Goal: Task Accomplishment & Management: Manage account settings

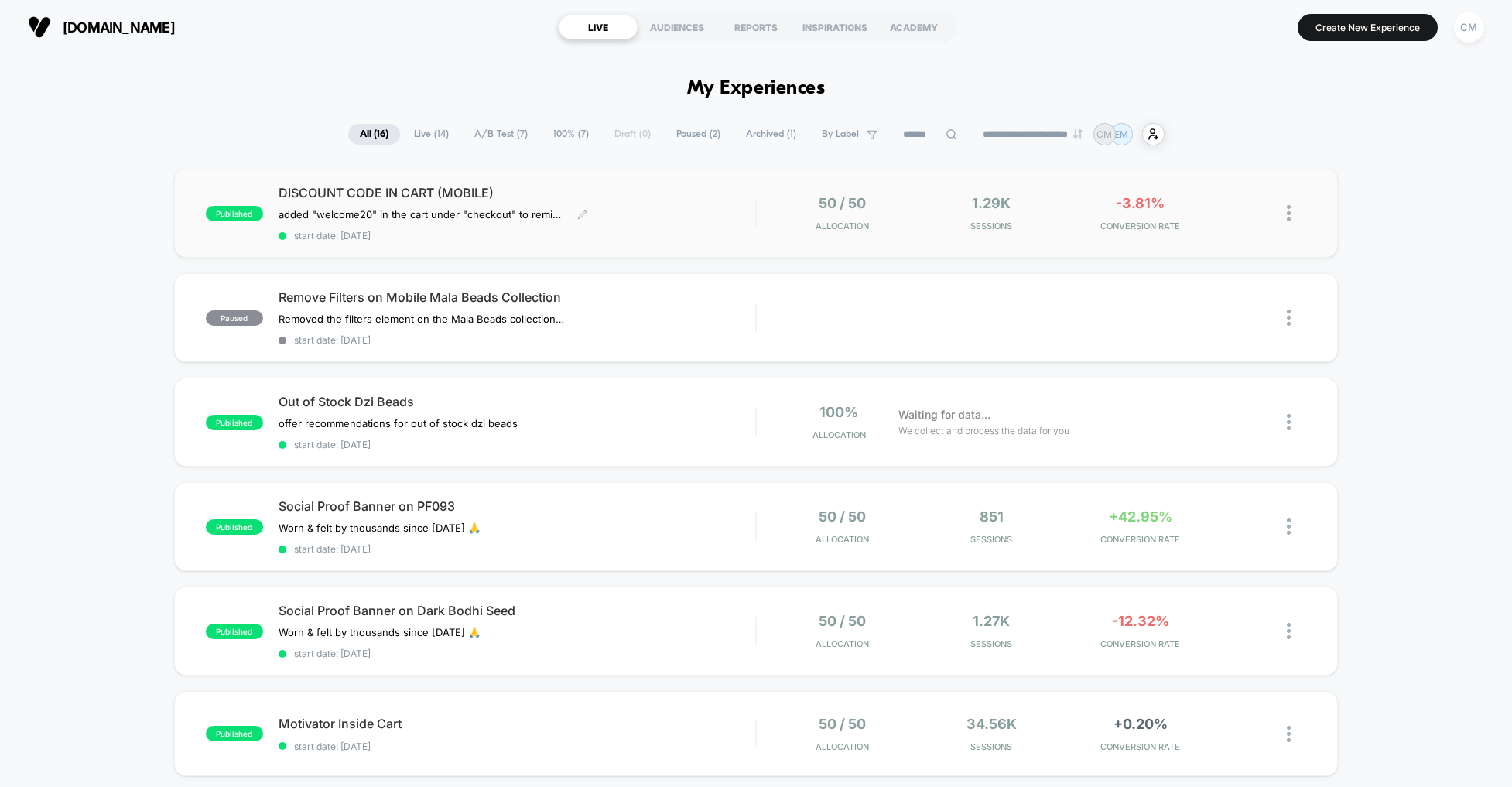
click at [714, 205] on div "DISCOUNT CODE IN CART (MOBILE) added "welcome20" in the cart under "checkout" t…" at bounding box center [517, 213] width 477 height 56
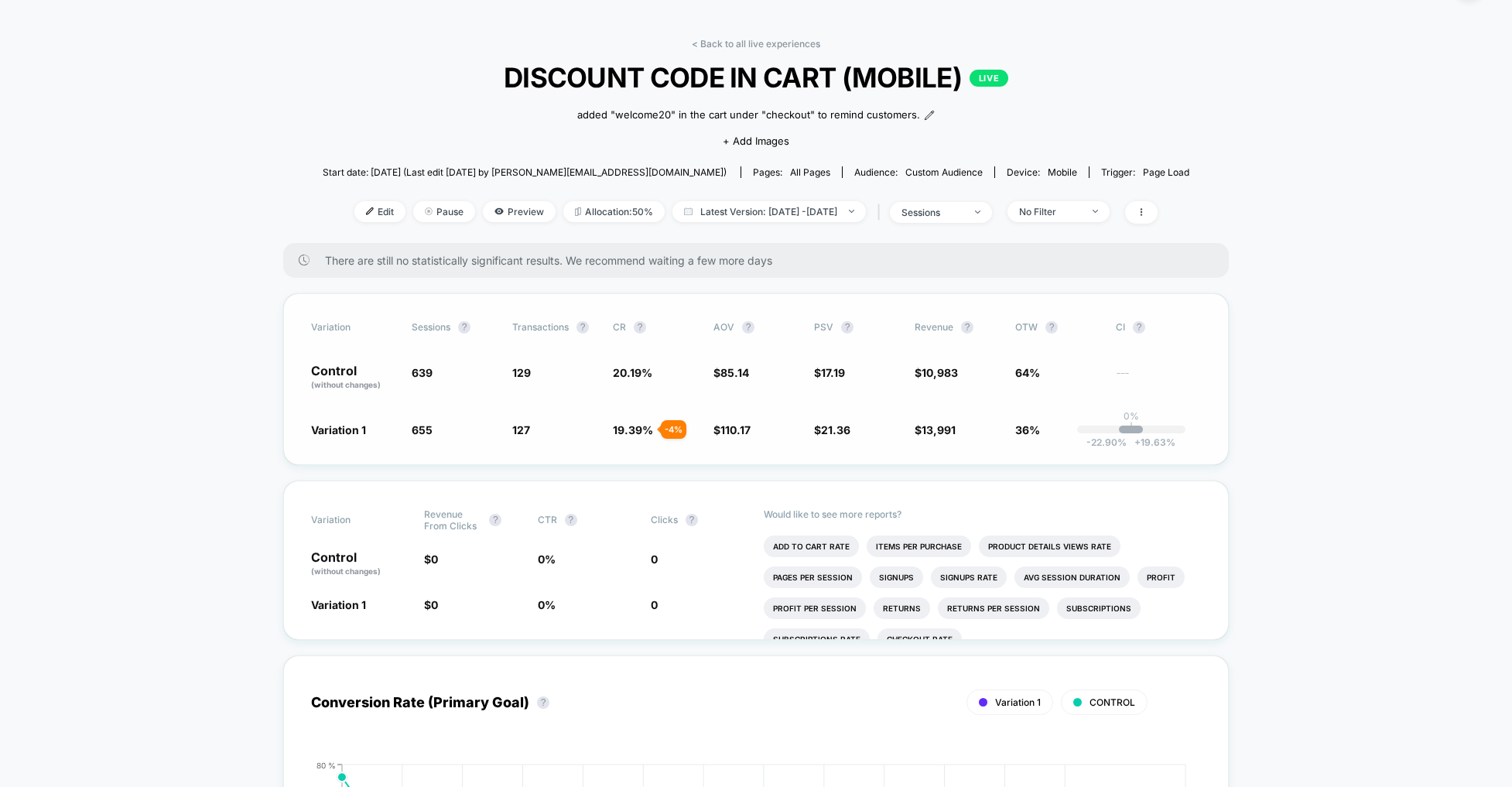
scroll to position [44, 0]
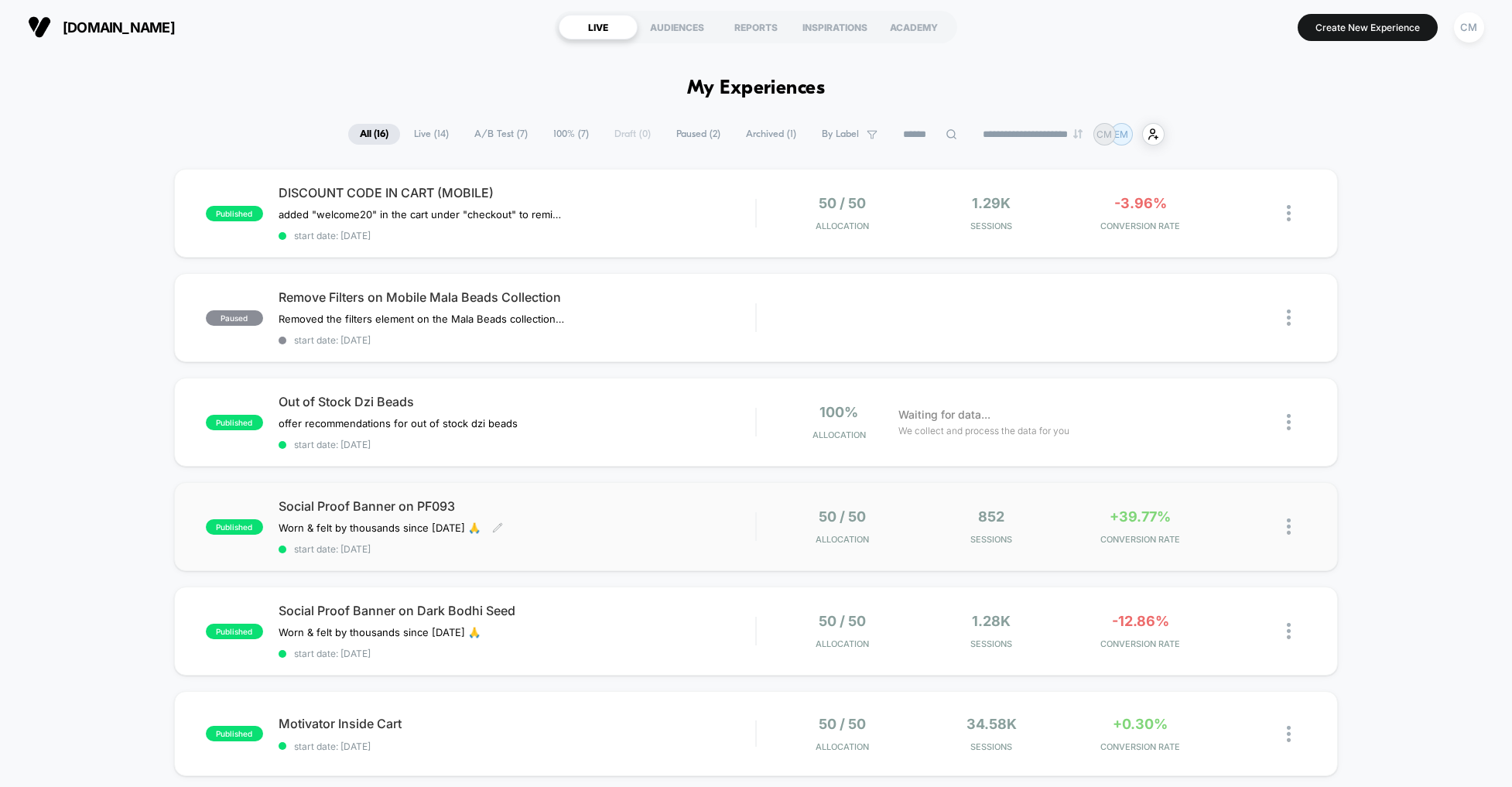
click at [715, 524] on div "Social Proof Banner on PF093 Worn & felt by thousands since [DATE] 🙏 Click to e…" at bounding box center [517, 526] width 477 height 56
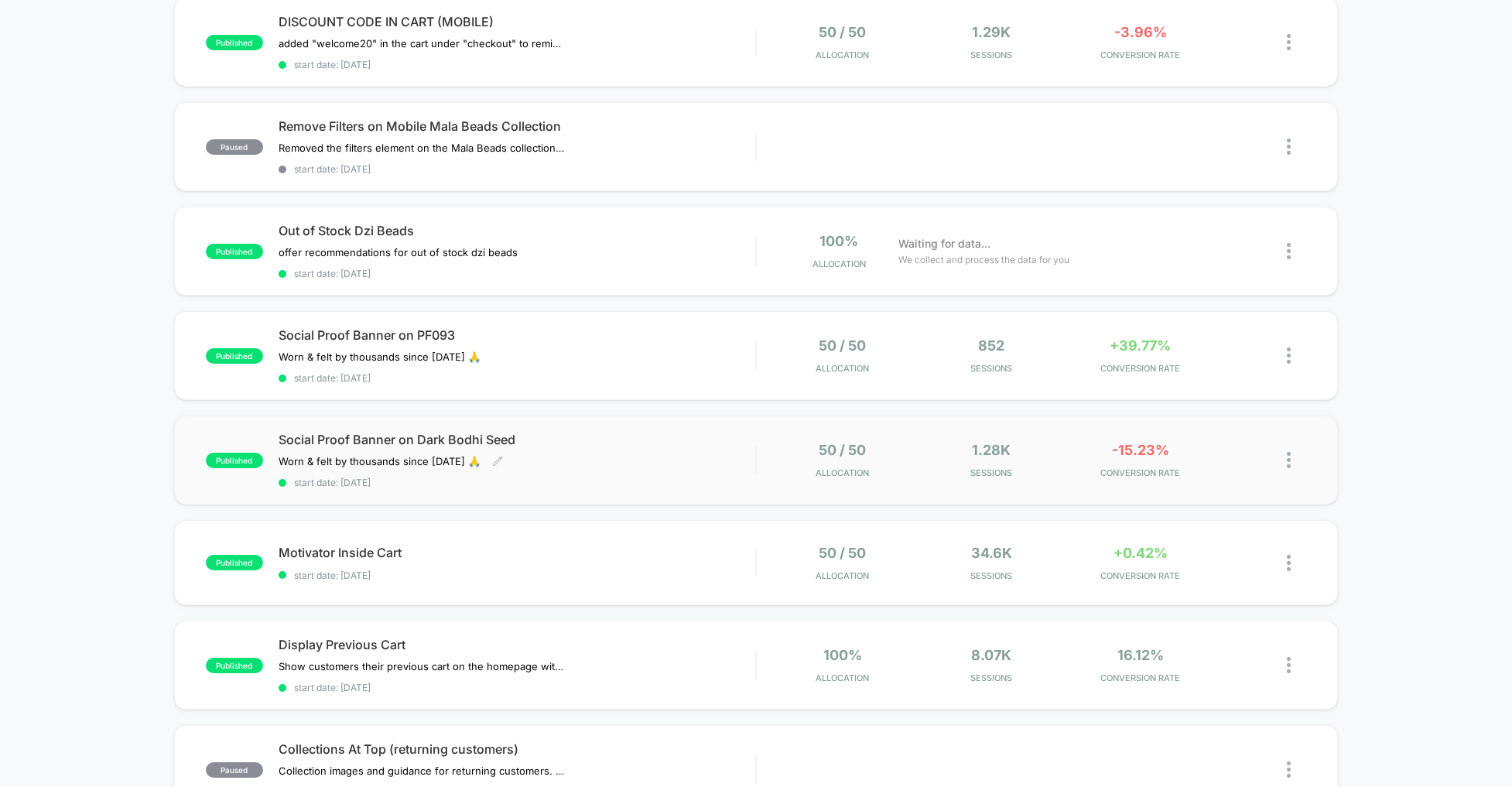
click at [623, 455] on div "Social Proof Banner on Dark Bodhi Seed Worn & felt by thousands since [DATE] 🙏 …" at bounding box center [517, 460] width 477 height 56
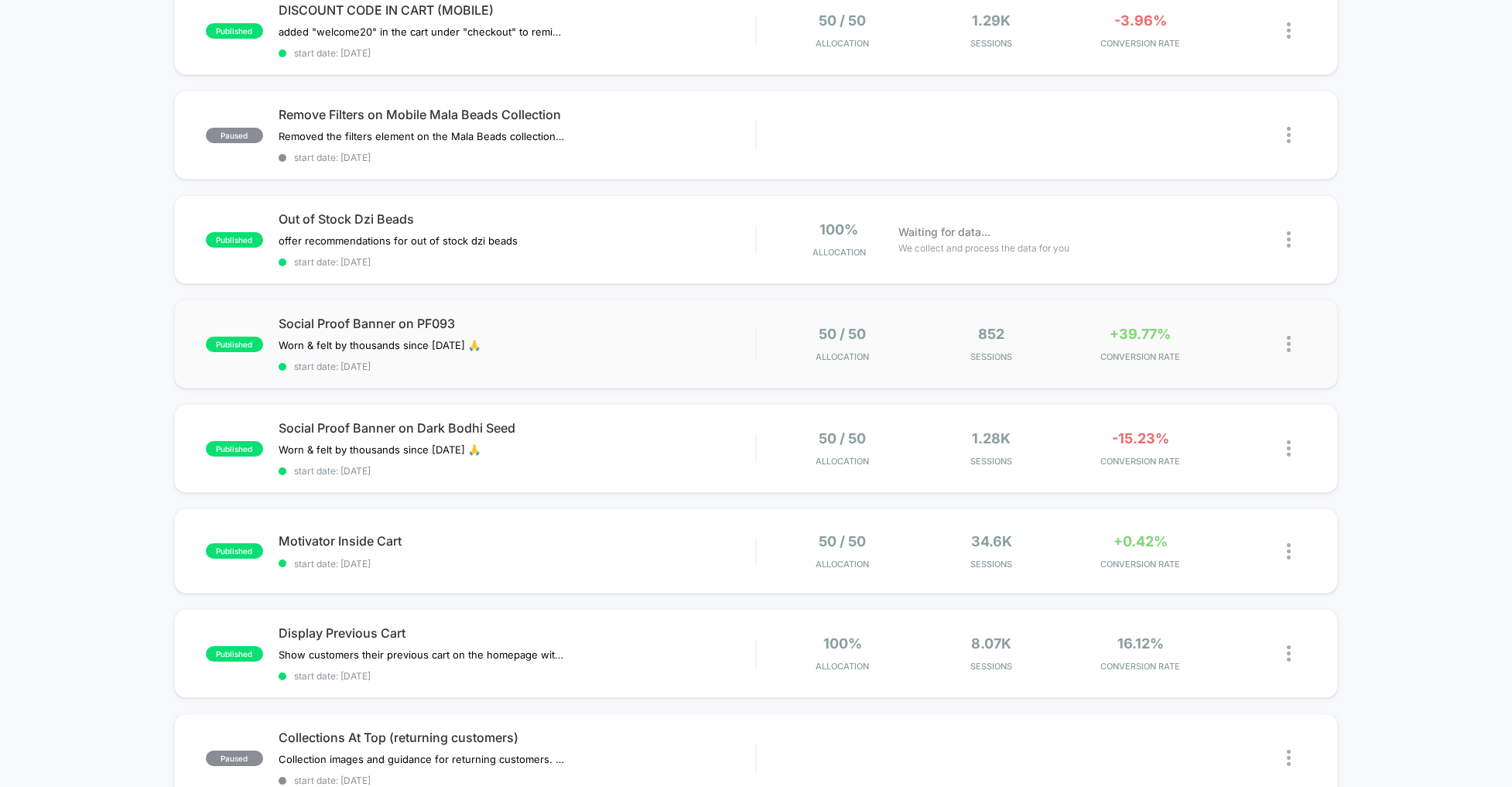
scroll to position [210, 0]
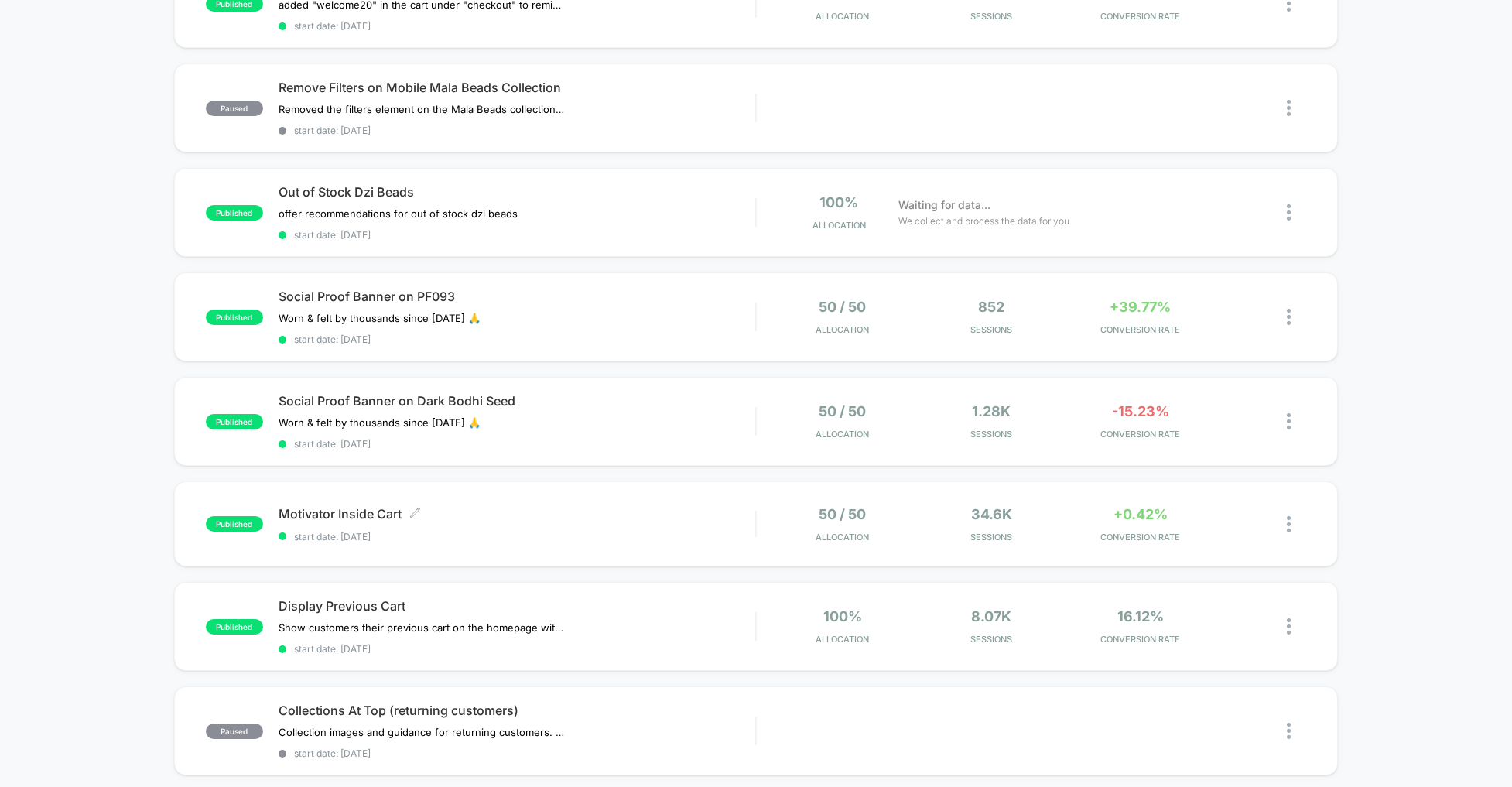
drag, startPoint x: 722, startPoint y: 527, endPoint x: 712, endPoint y: 520, distance: 12.2
click at [722, 531] on span "start date: [DATE]" at bounding box center [517, 537] width 477 height 12
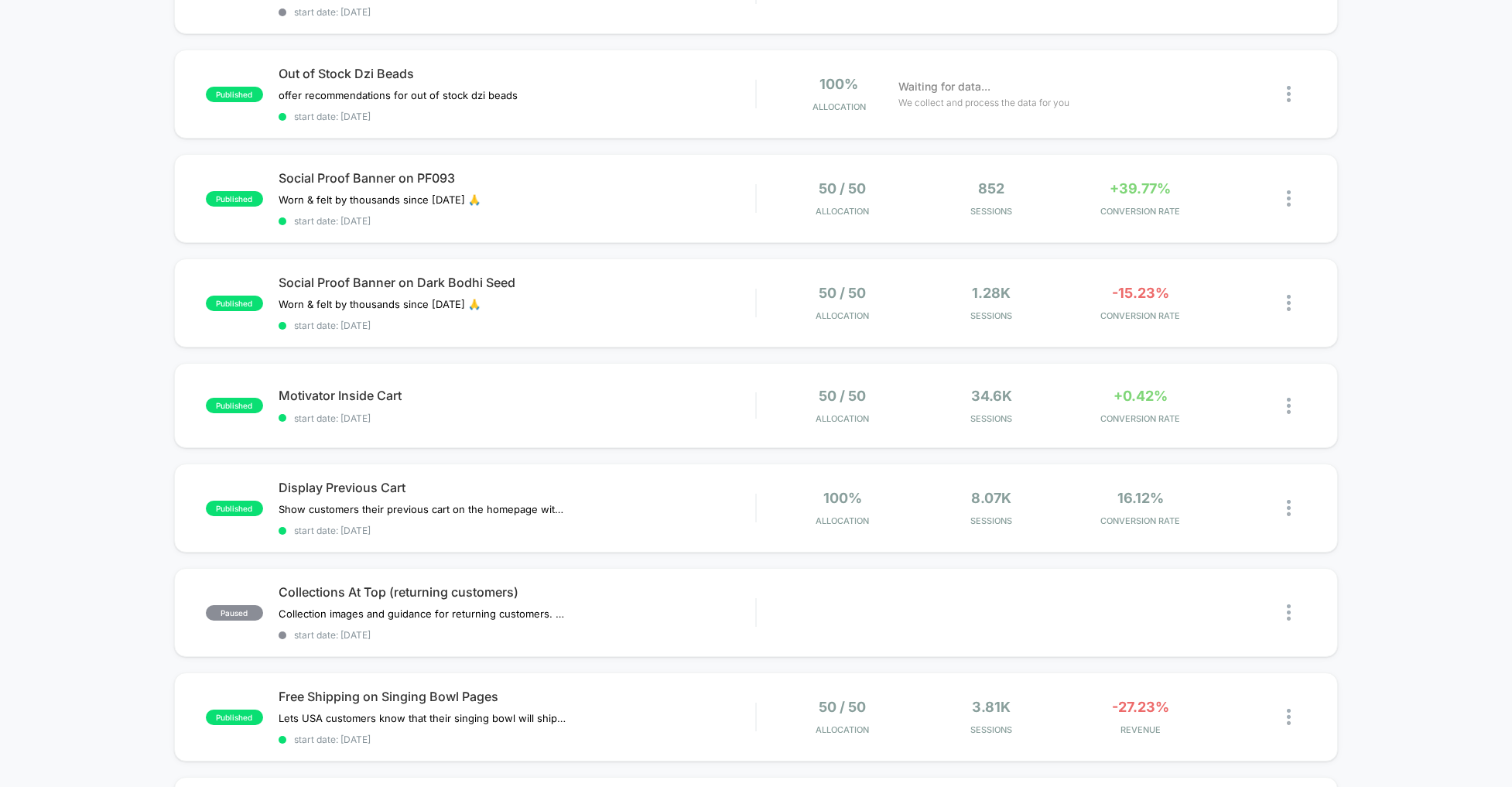
scroll to position [346, 0]
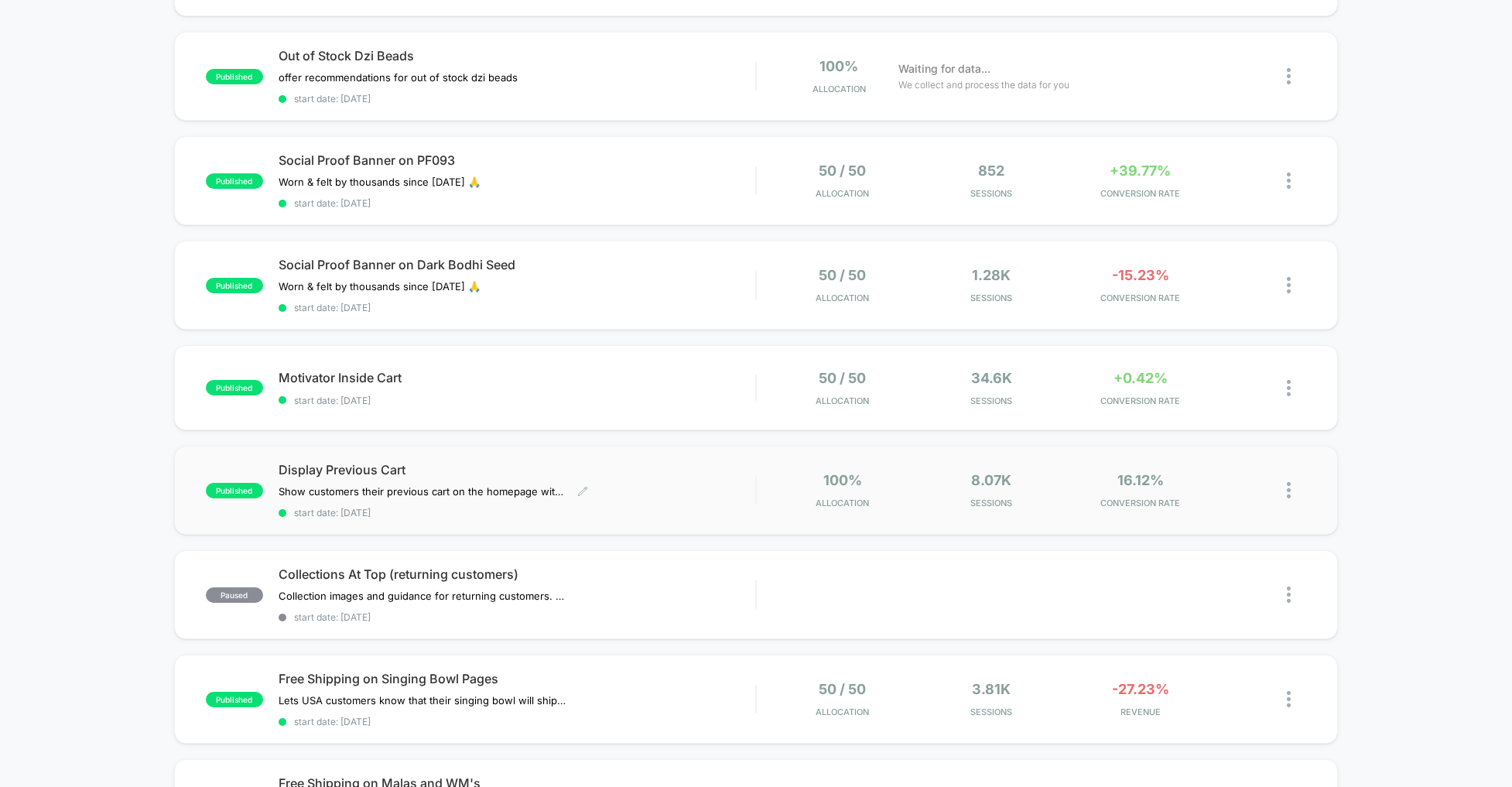
click at [738, 479] on div "Display Previous Cart Show customers their previous cart on the homepage with a…" at bounding box center [517, 490] width 477 height 56
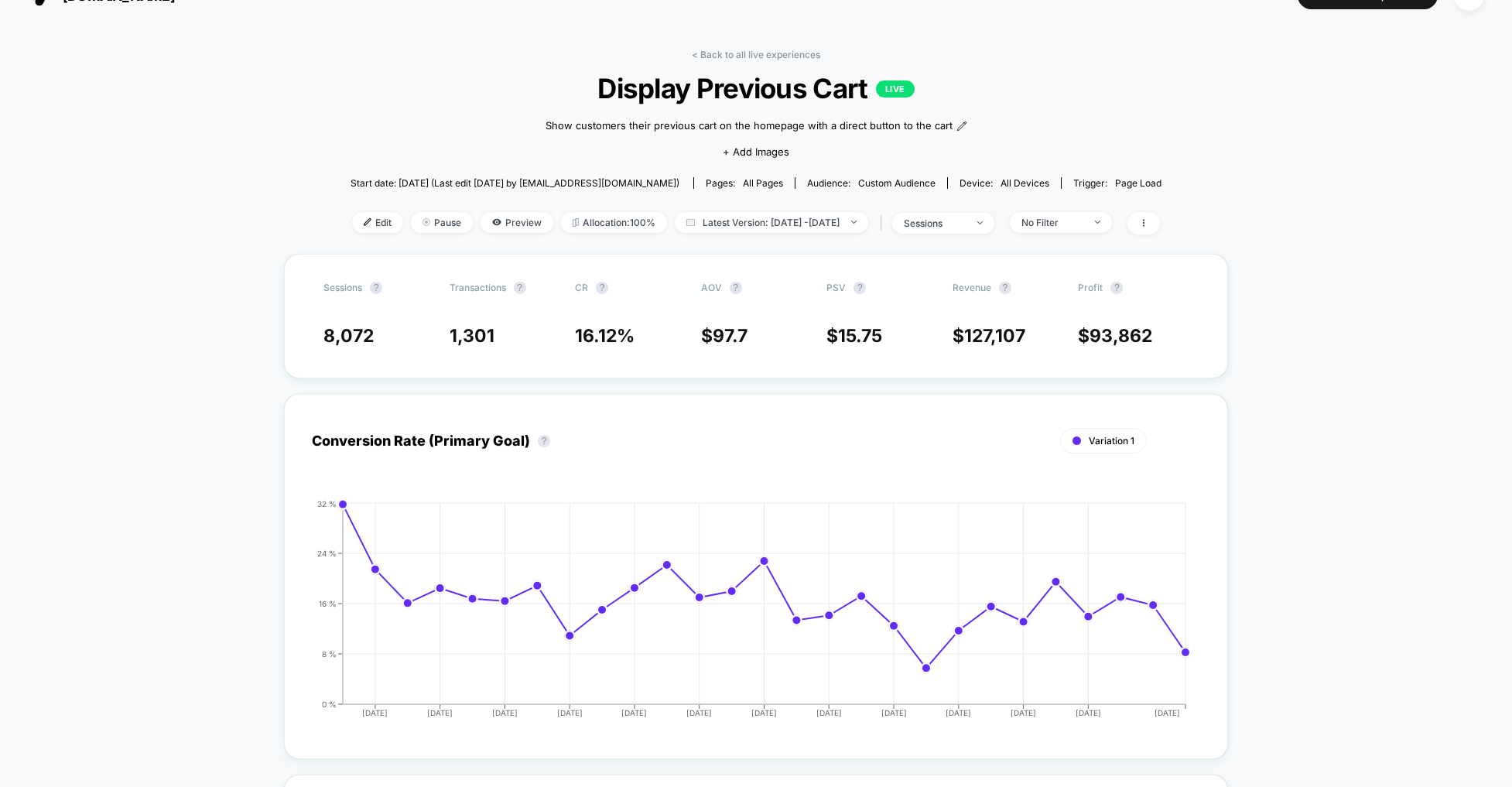
scroll to position [34, 0]
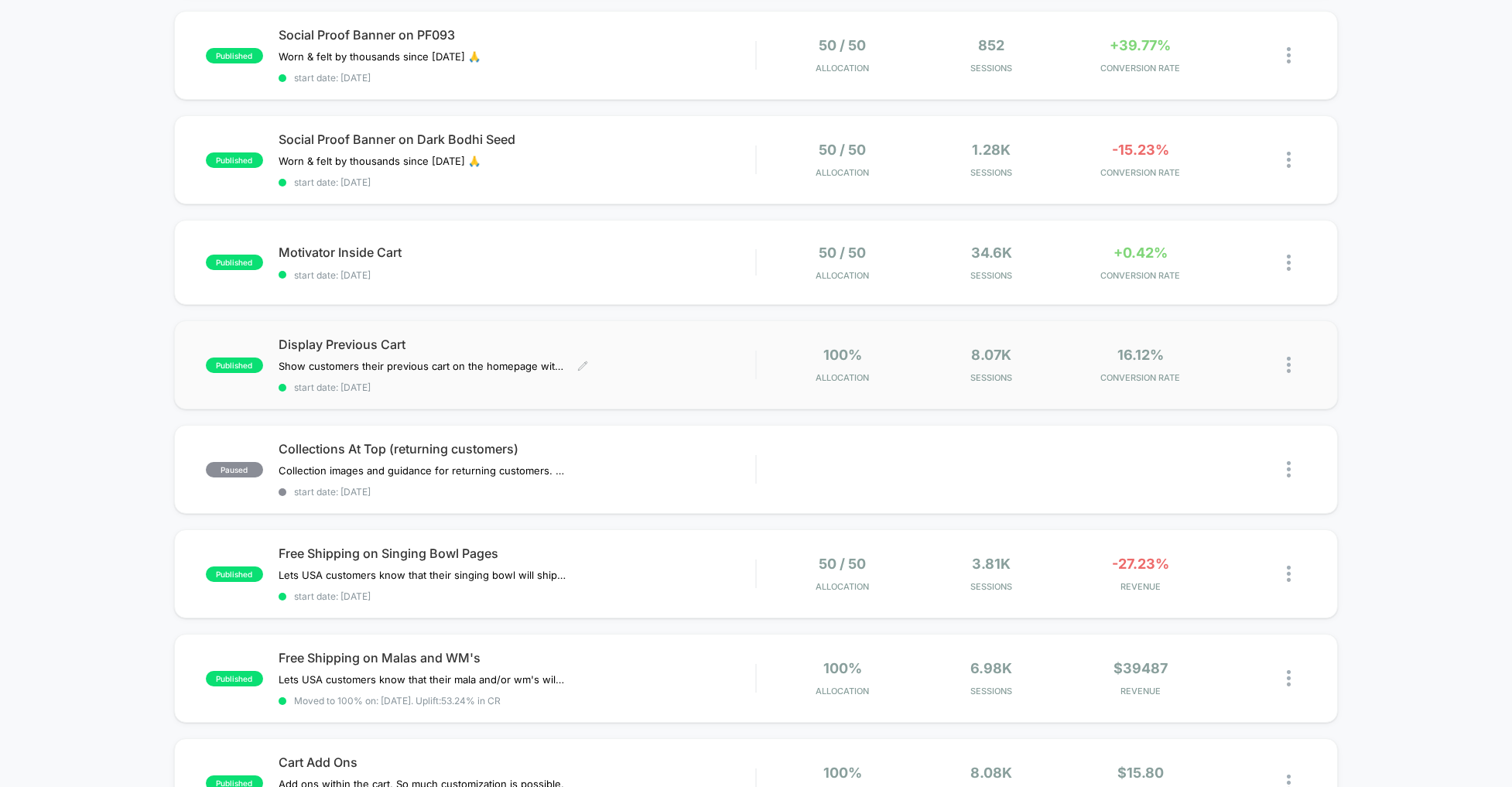
scroll to position [580, 0]
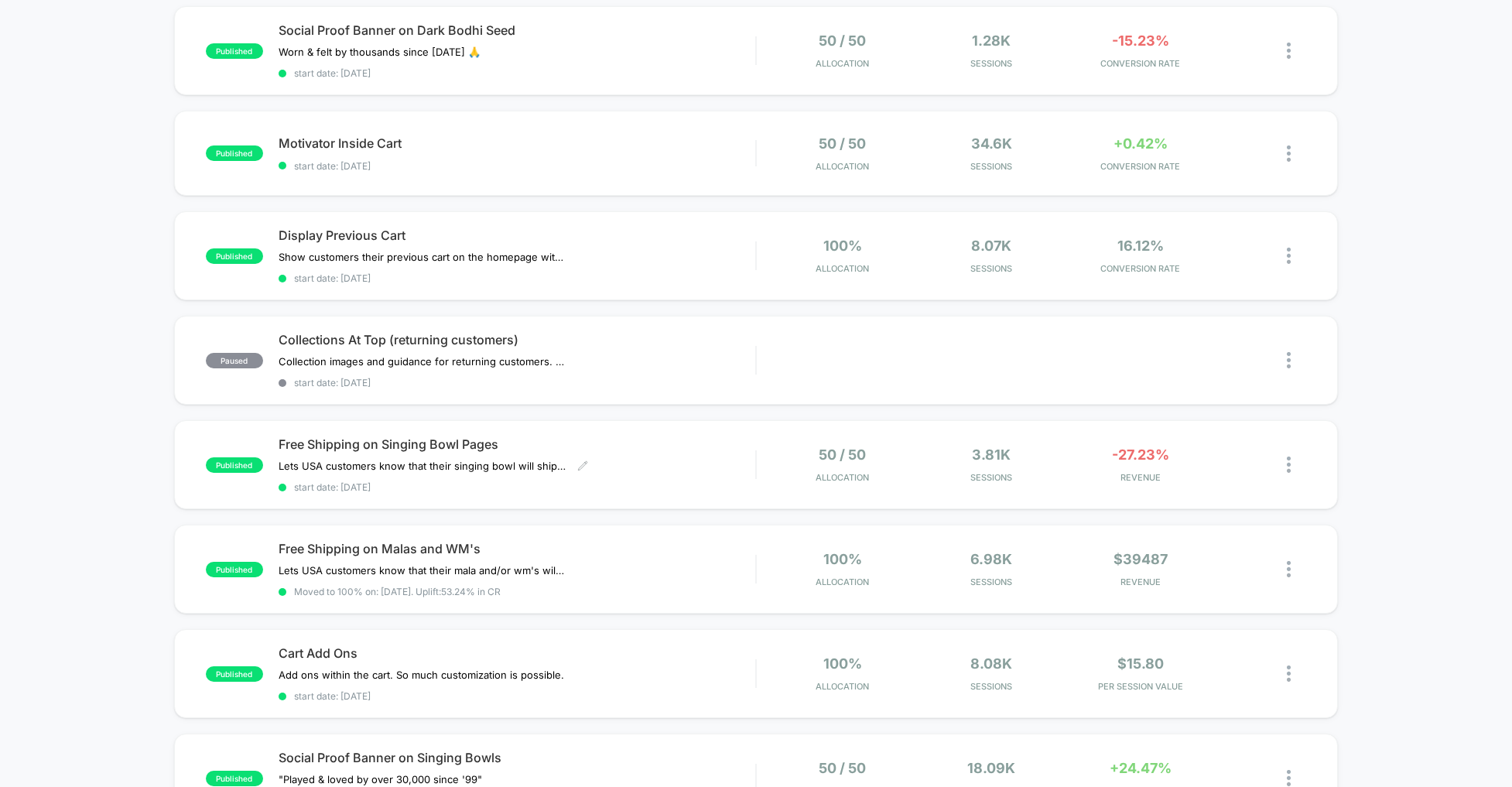
click at [686, 470] on div "Free Shipping on Singing Bowl Pages Lets USA customers know that their singing﻿…" at bounding box center [517, 464] width 477 height 56
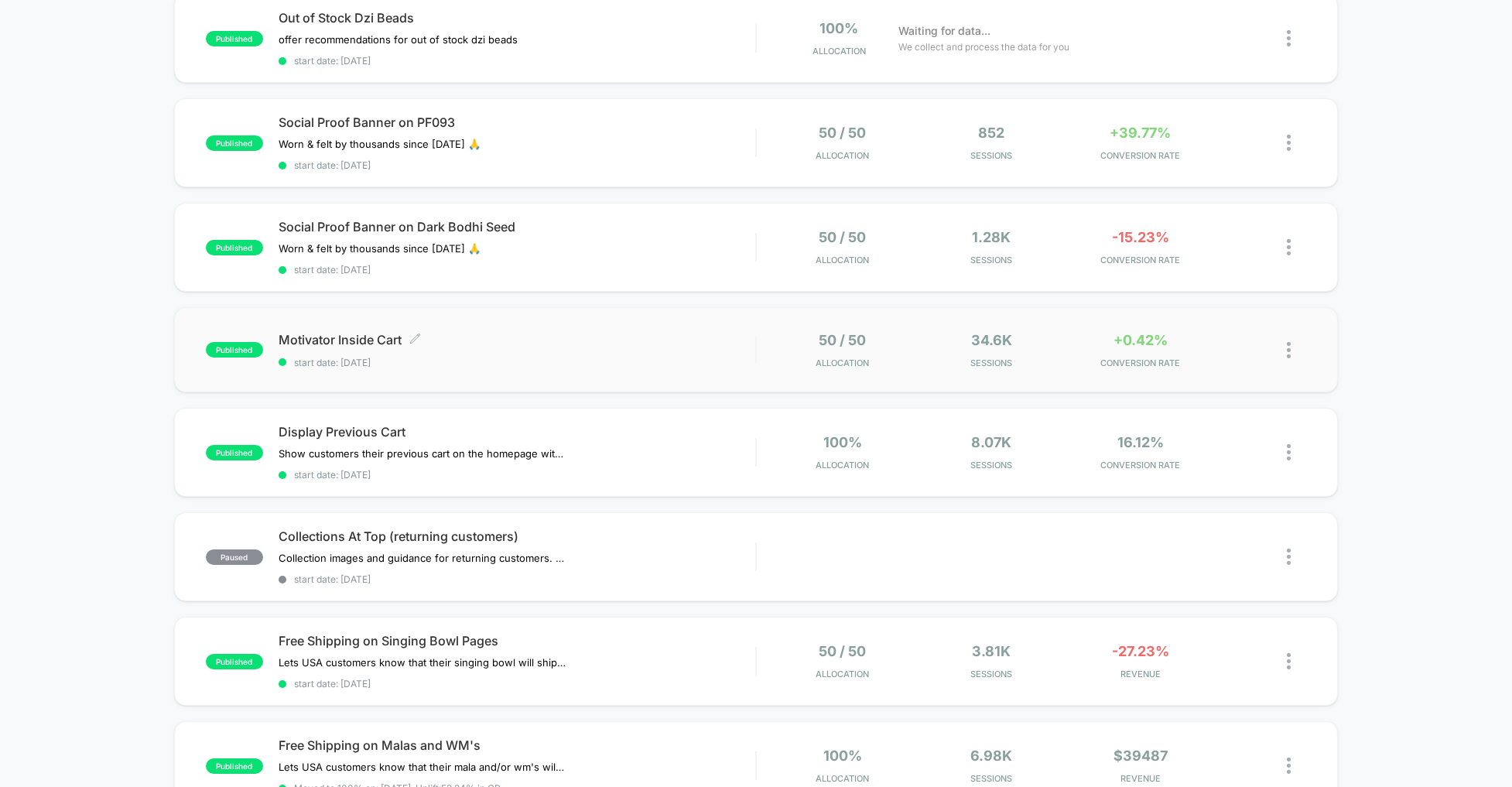
scroll to position [385, 0]
click at [713, 460] on div "Display Previous Cart Show customers their previous cart on the homepage with a…" at bounding box center [517, 451] width 477 height 56
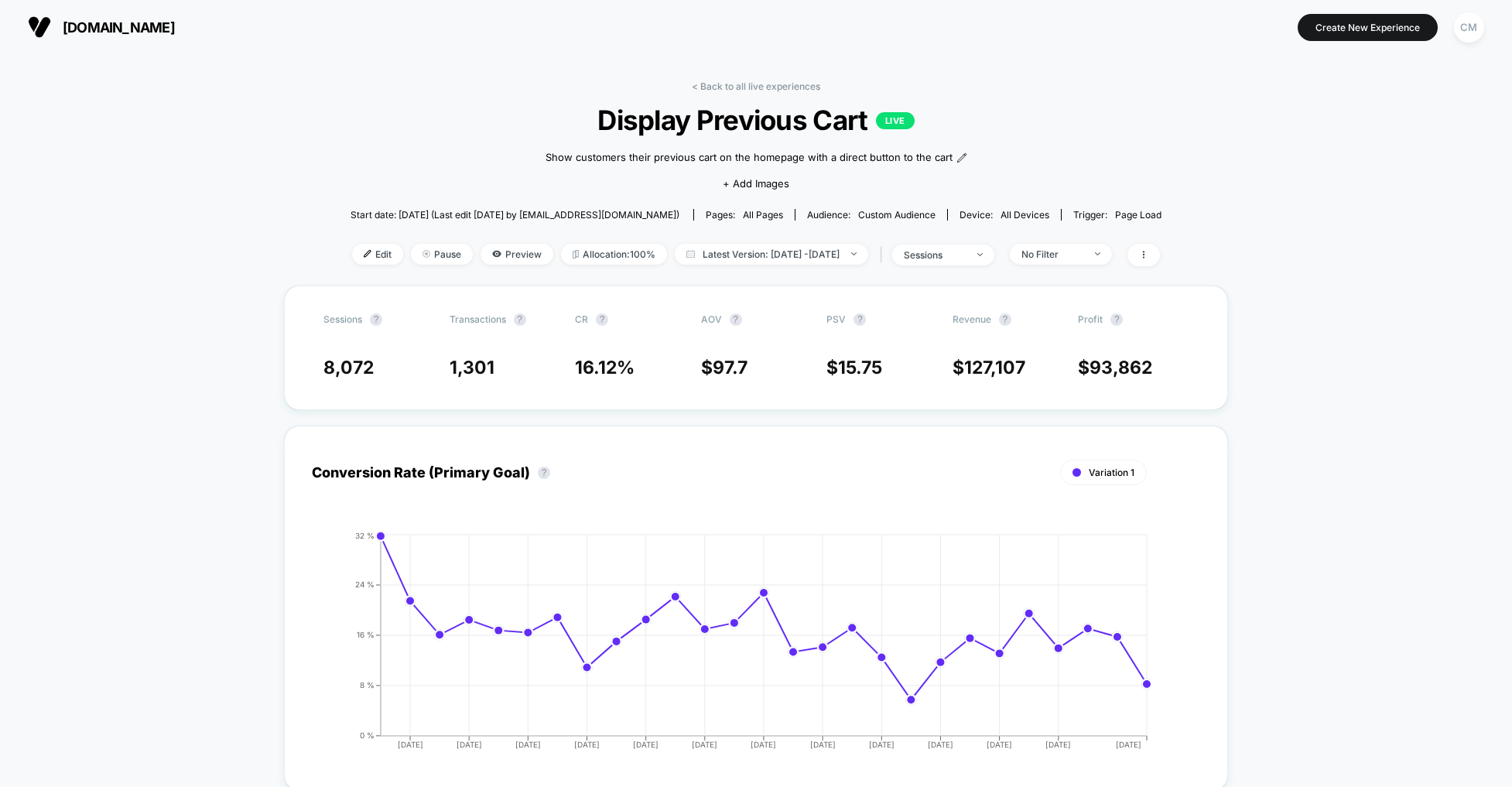
scroll to position [1, 0]
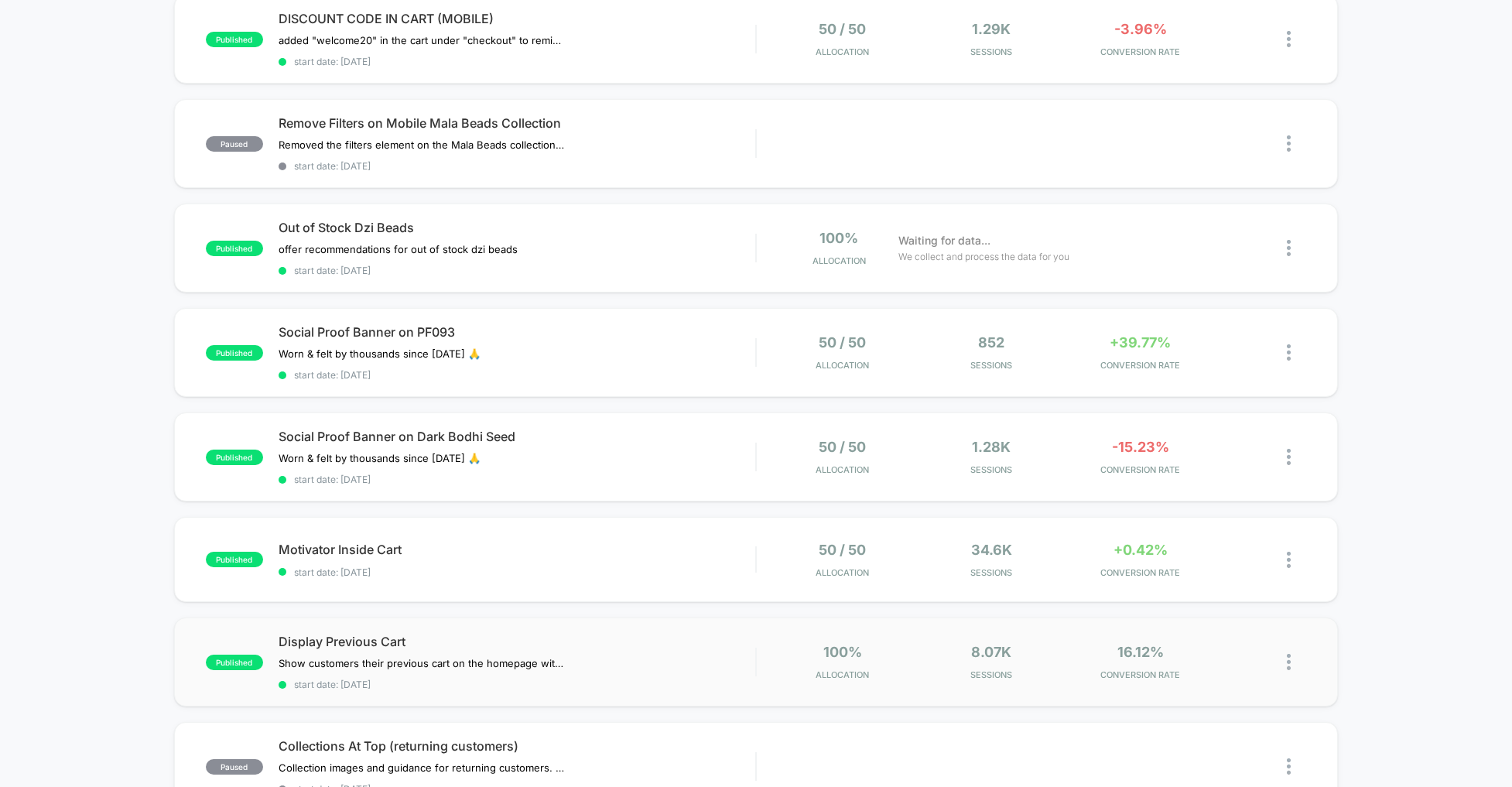
scroll to position [370, 0]
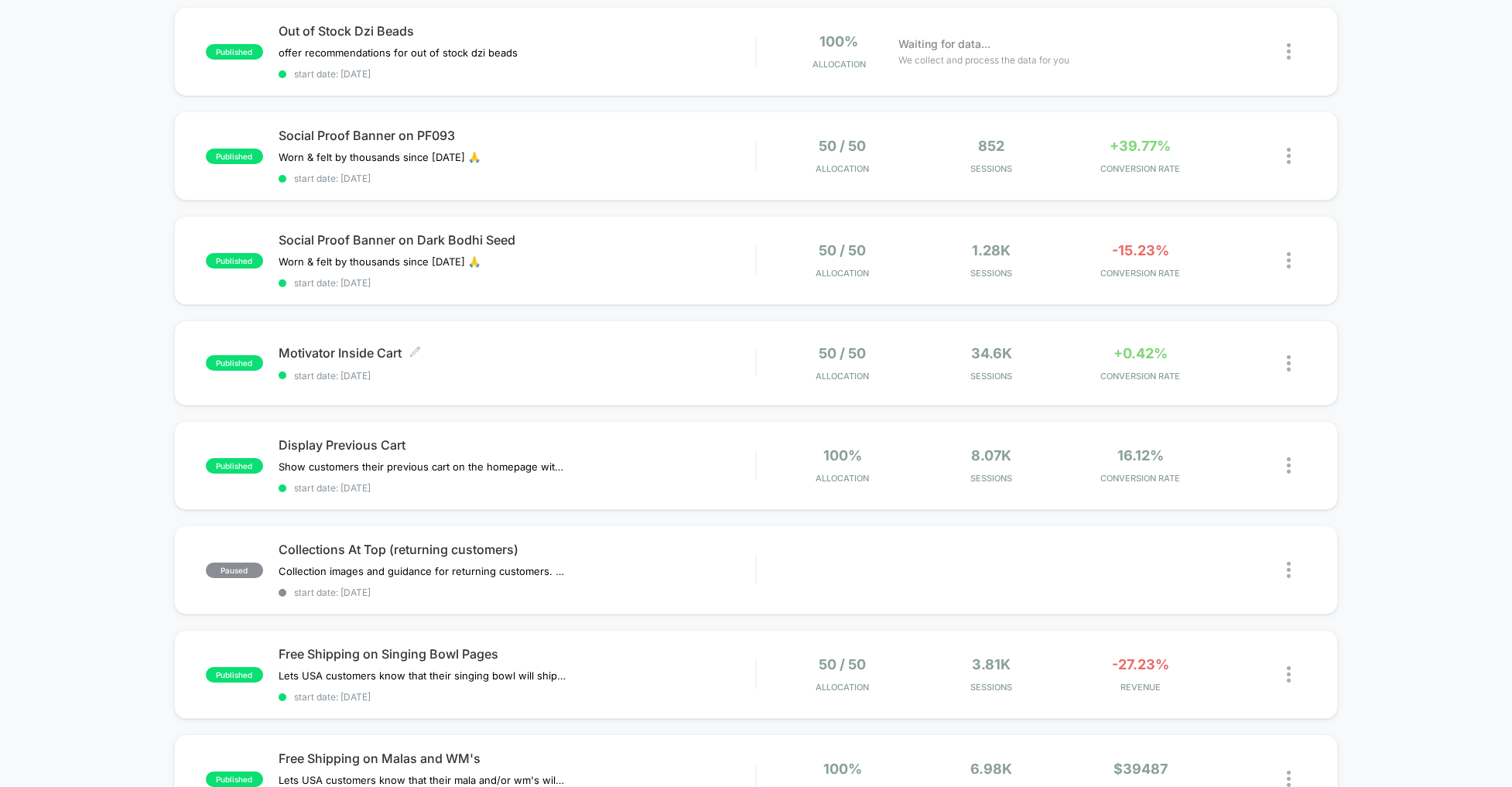
click at [696, 370] on span "start date: [DATE]" at bounding box center [517, 375] width 477 height 12
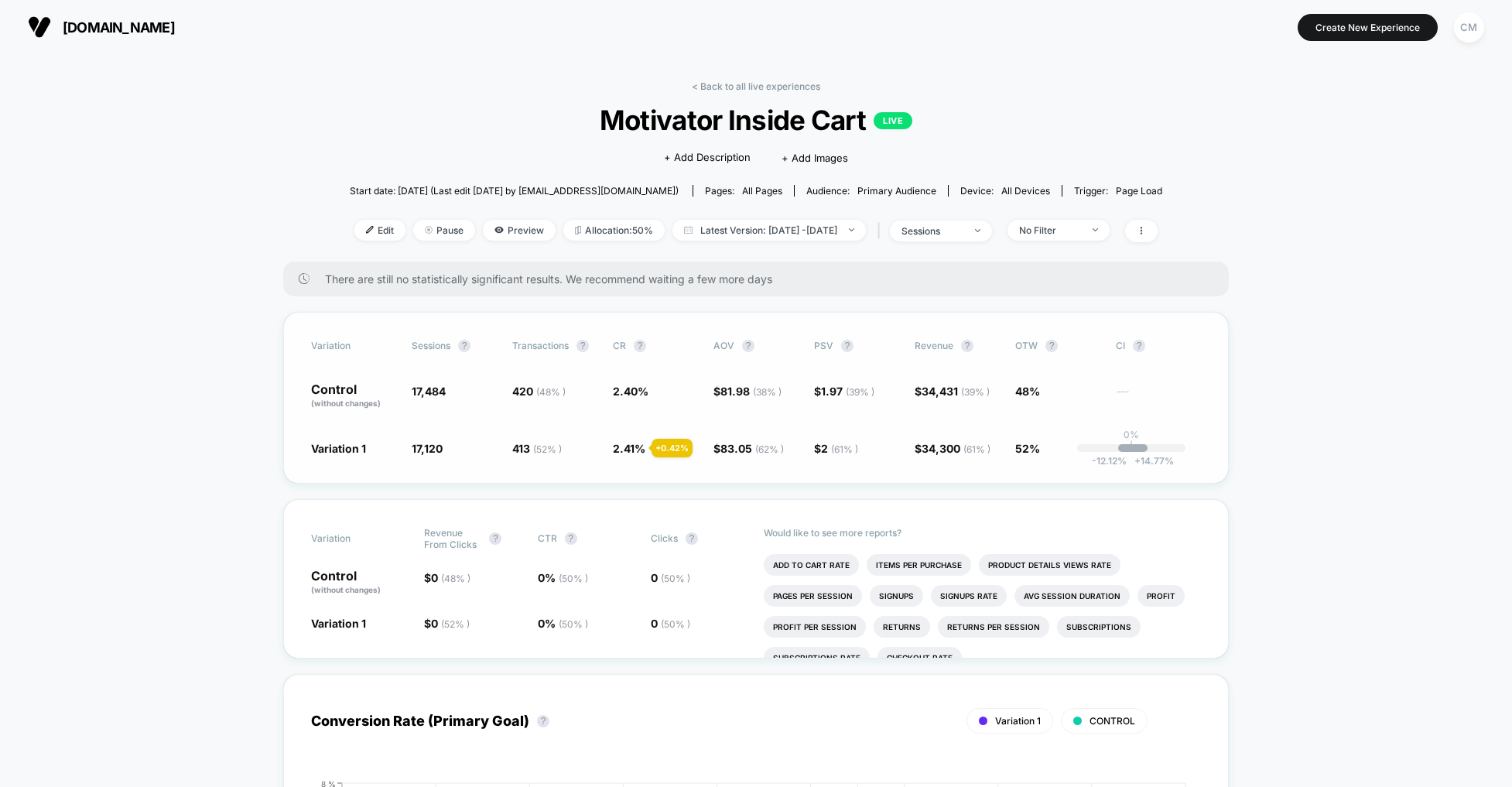
scroll to position [3, 0]
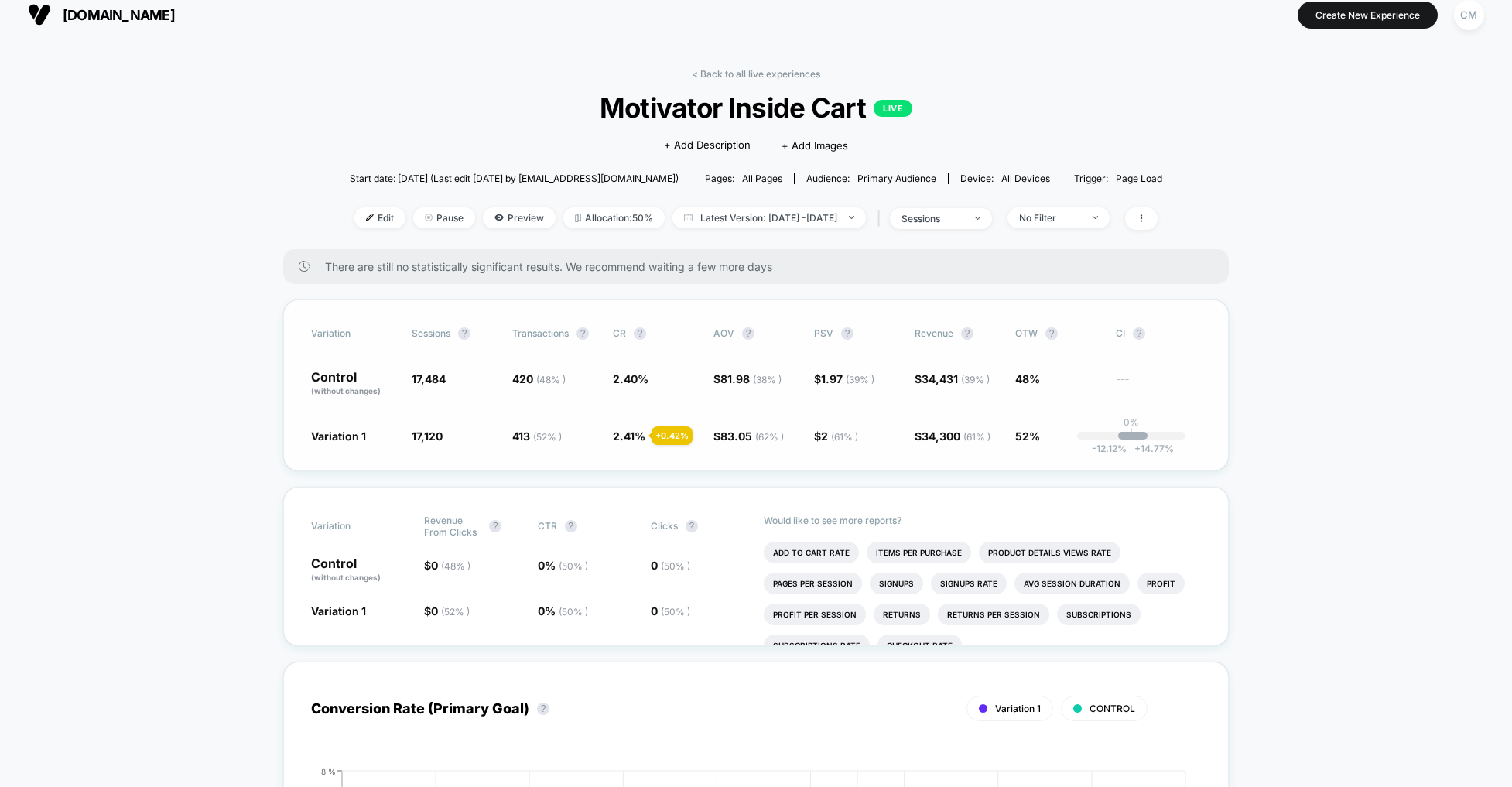
click at [1180, 466] on div "Variation Sessions ? Transactions ? CR ? AOV ? PSV ? Revenue ? OTW ? CI ? Contr…" at bounding box center [755, 386] width 945 height 172
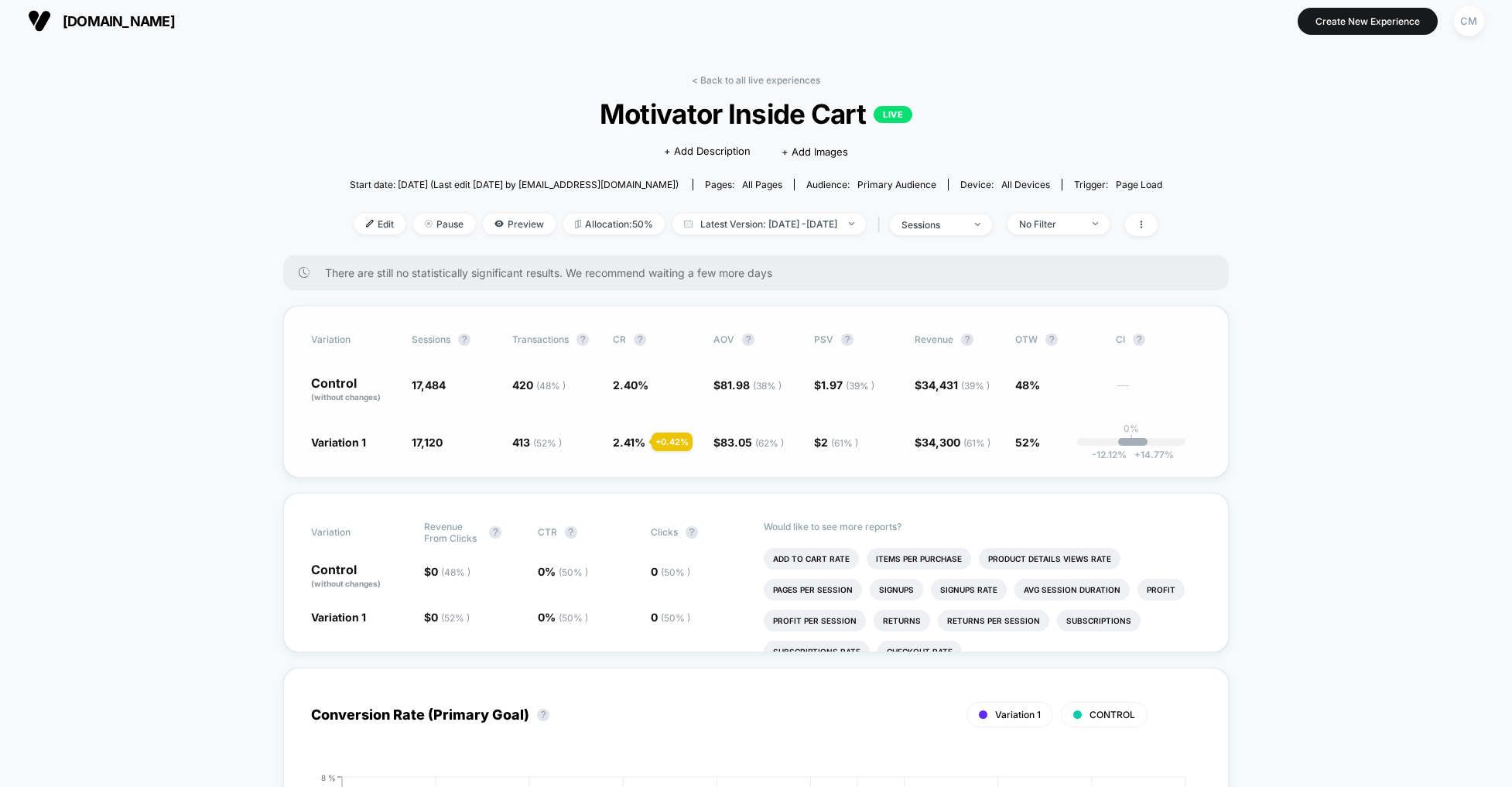
scroll to position [7, 0]
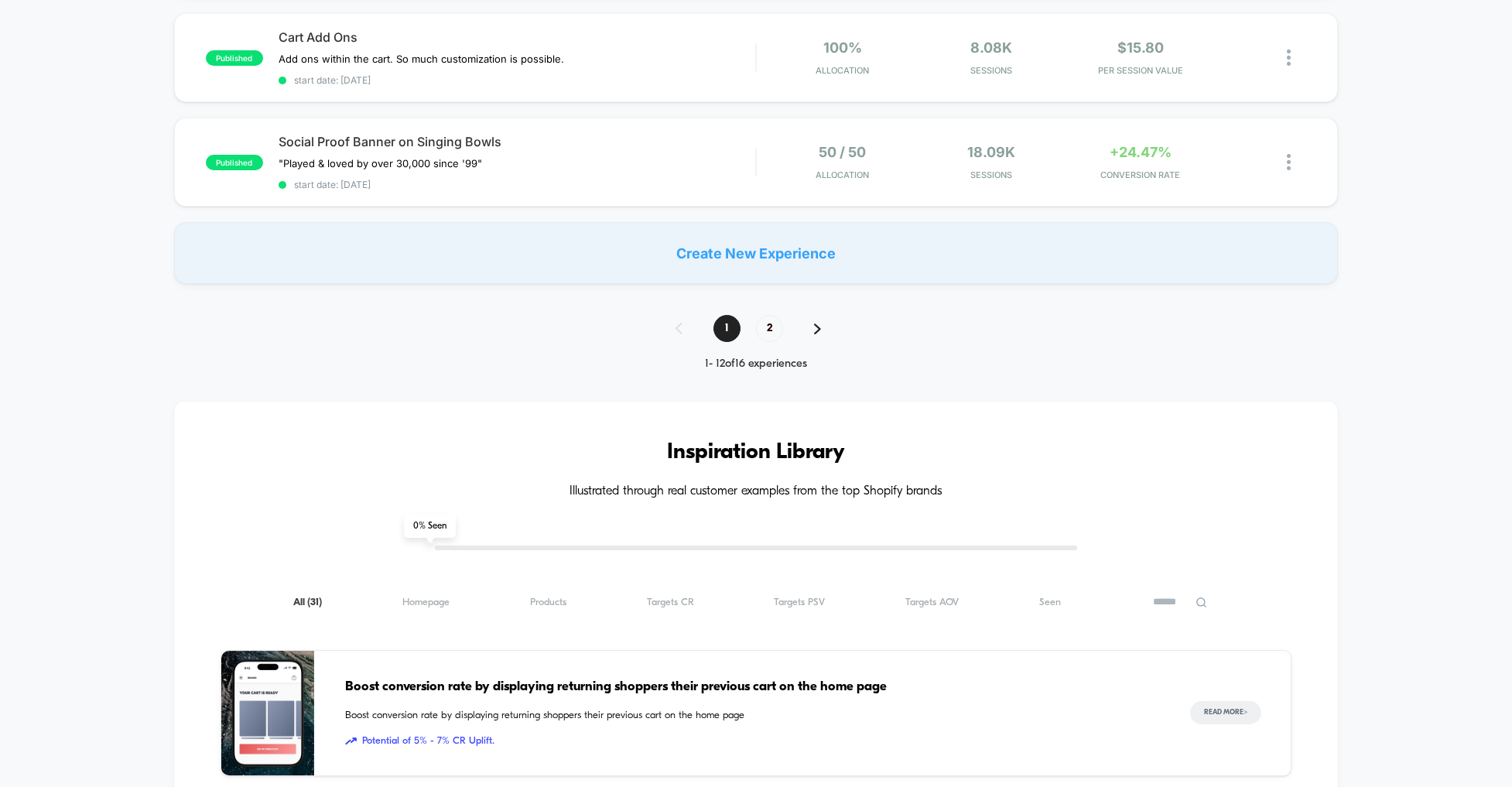
scroll to position [1029, 0]
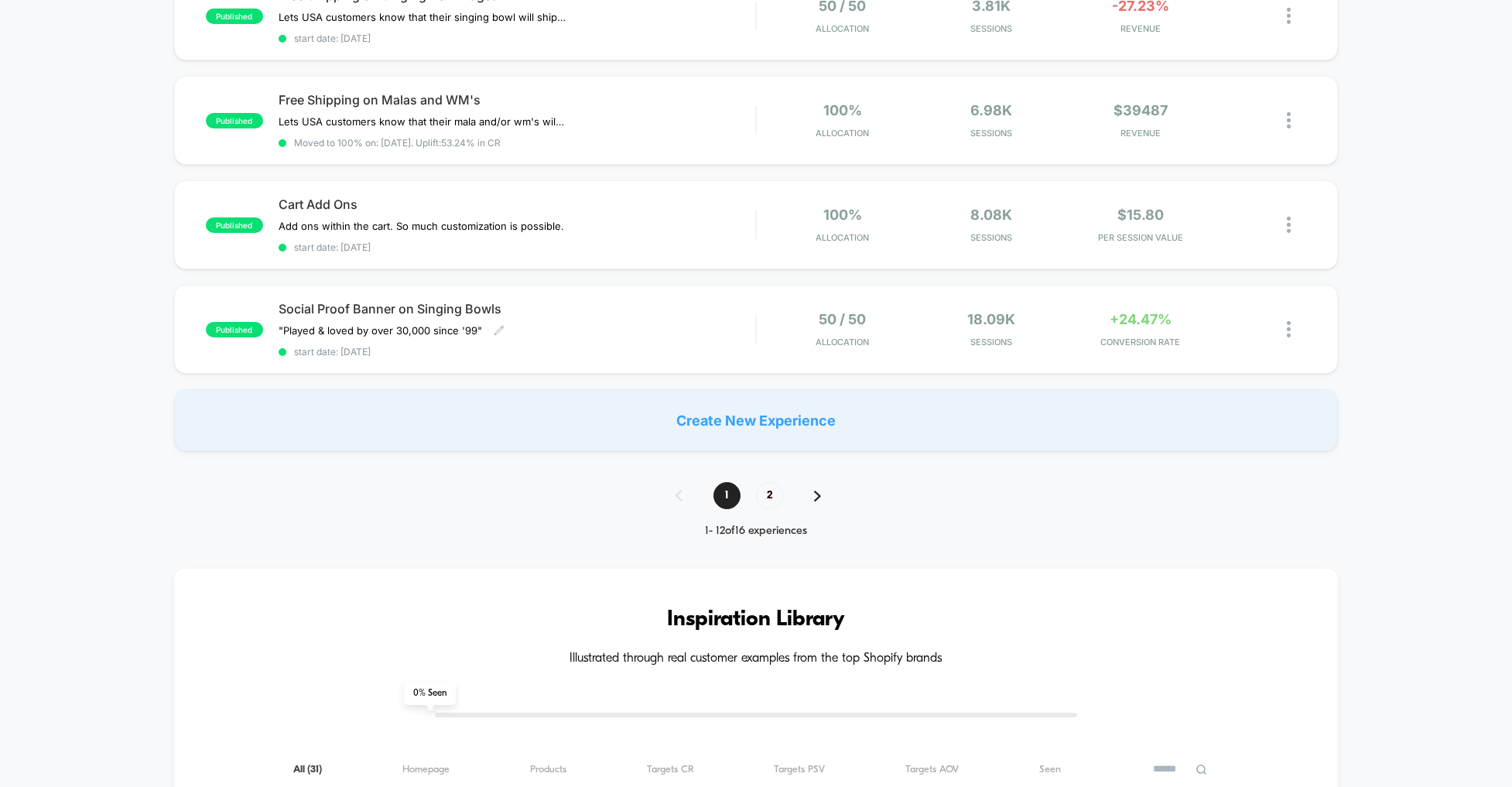
click at [713, 319] on div "Social Proof Banner on Singing Bowls "Played & loved by over 30,000 since '99" …" at bounding box center [517, 329] width 477 height 56
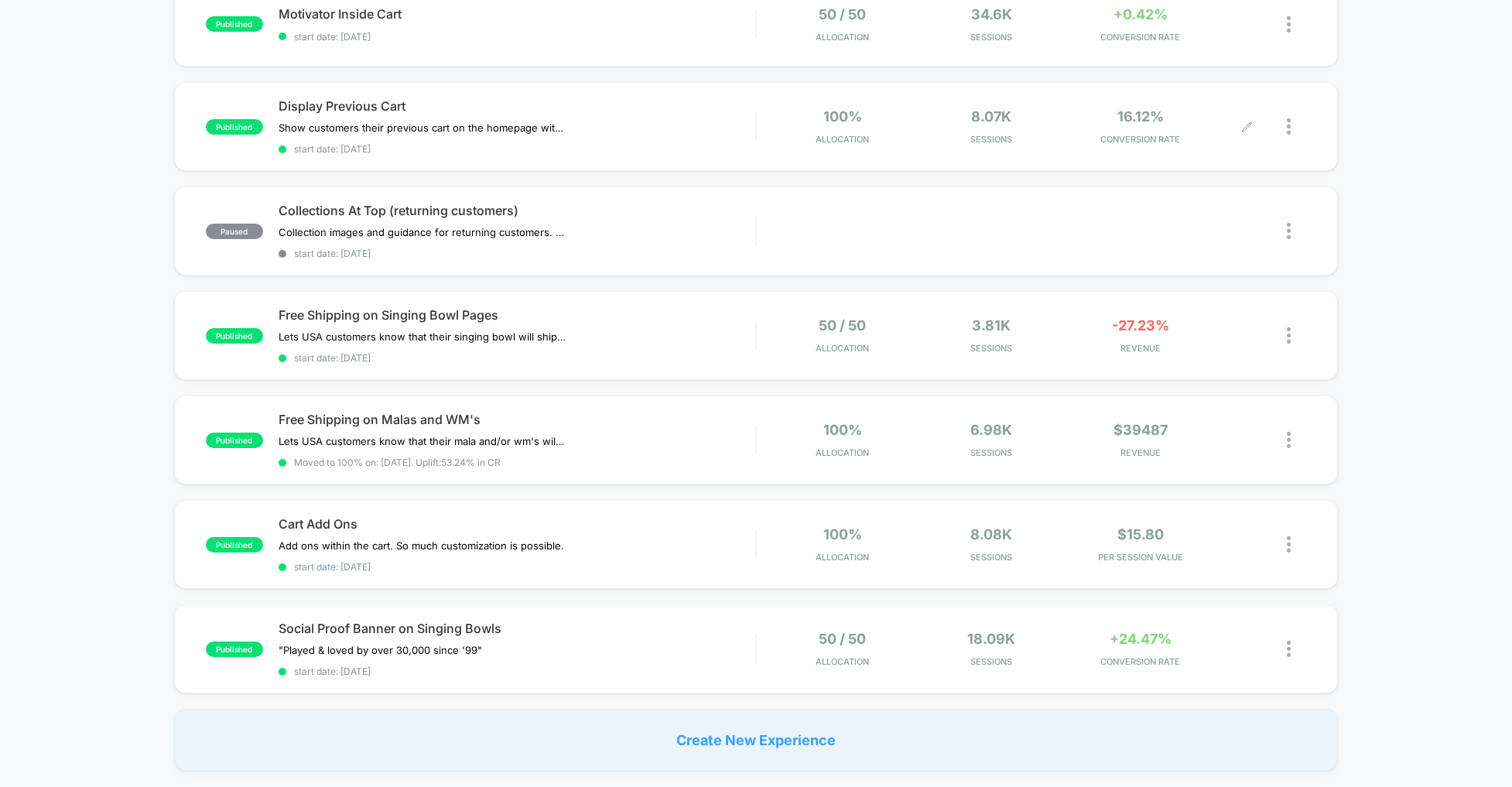
scroll to position [1241, 0]
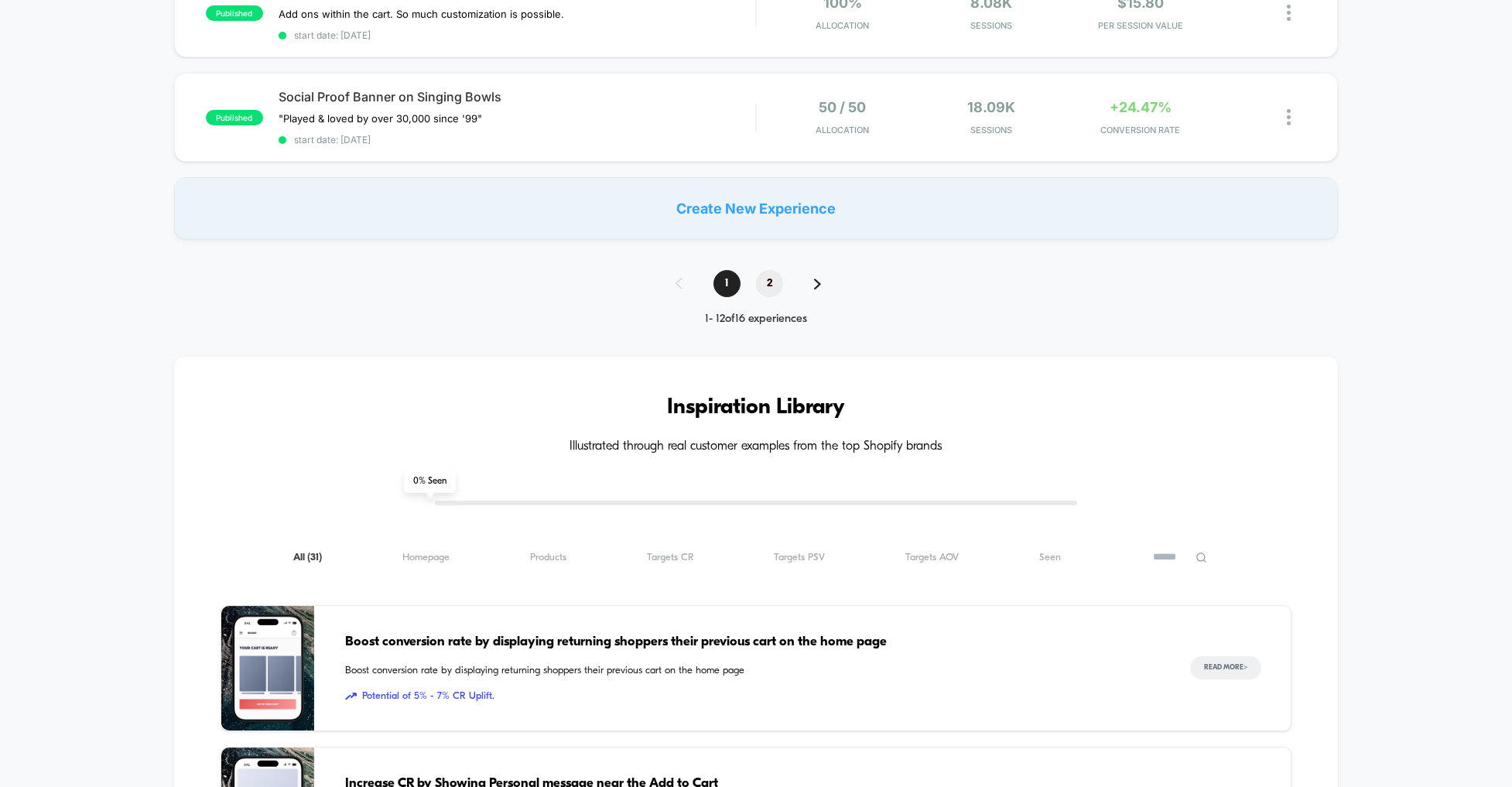
click at [770, 272] on span "2" at bounding box center [769, 284] width 27 height 27
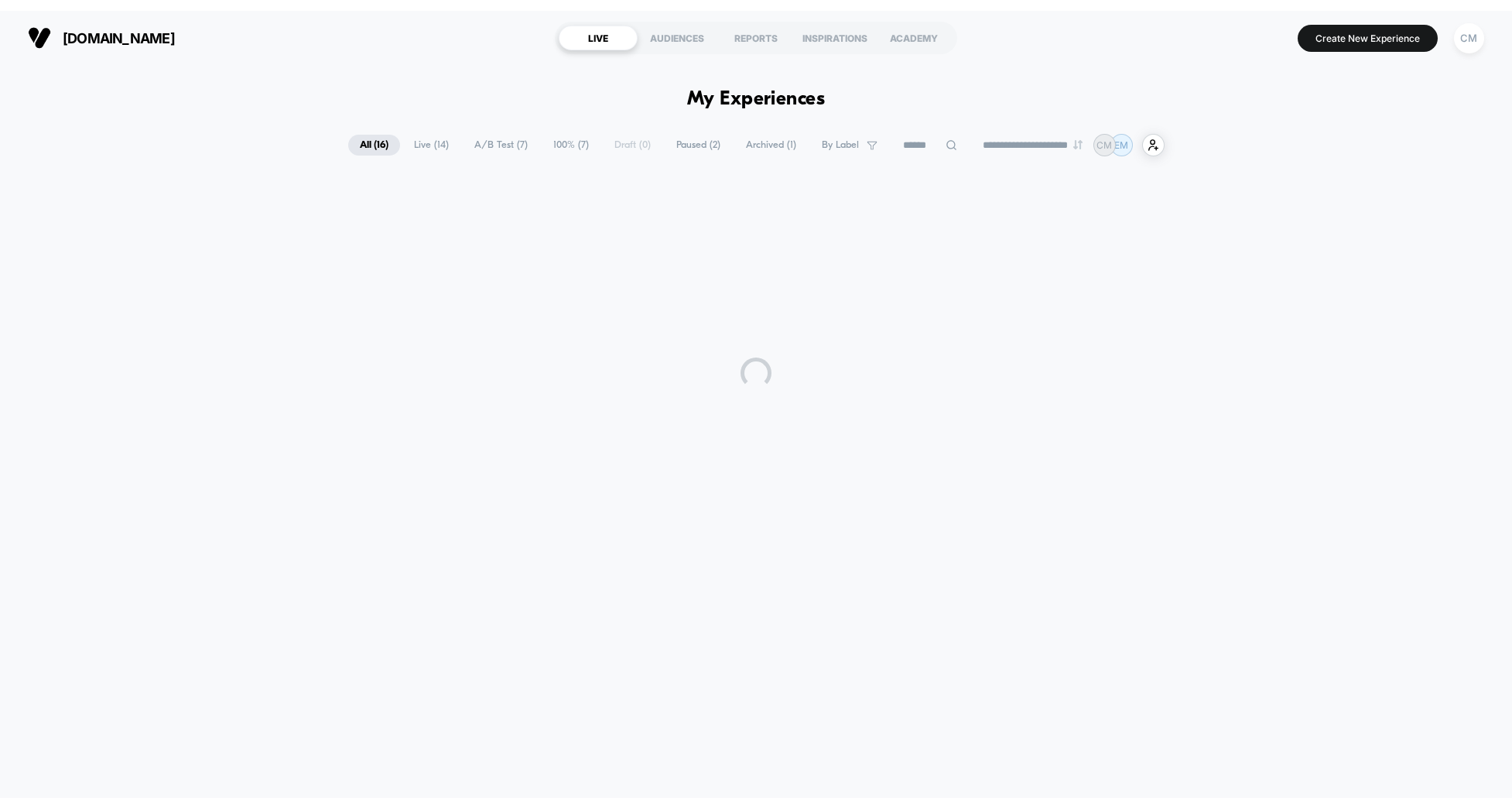
scroll to position [0, 0]
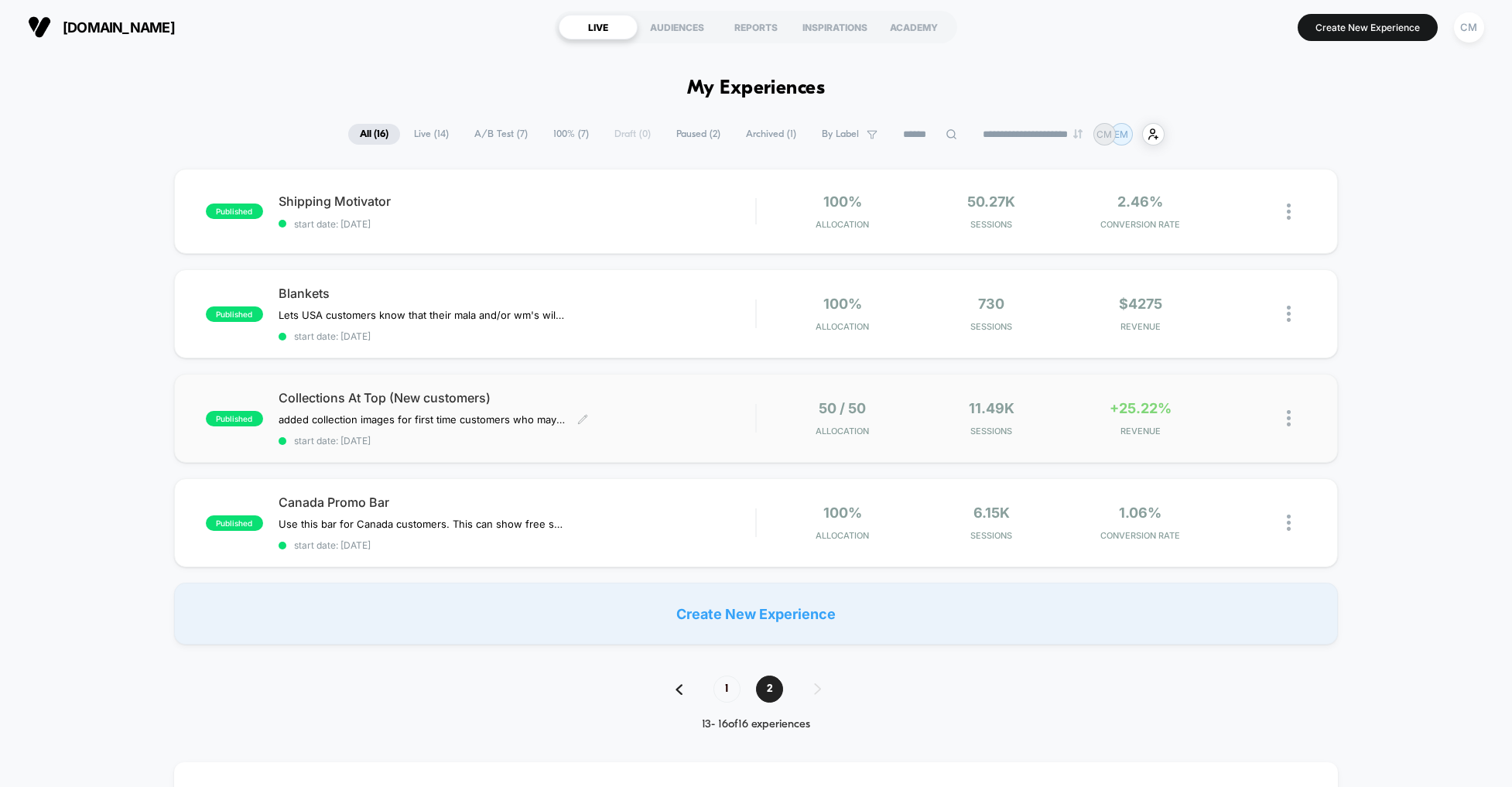
click at [681, 416] on div "Collections At Top (New customers) added collection images for first time custo…" at bounding box center [517, 417] width 477 height 56
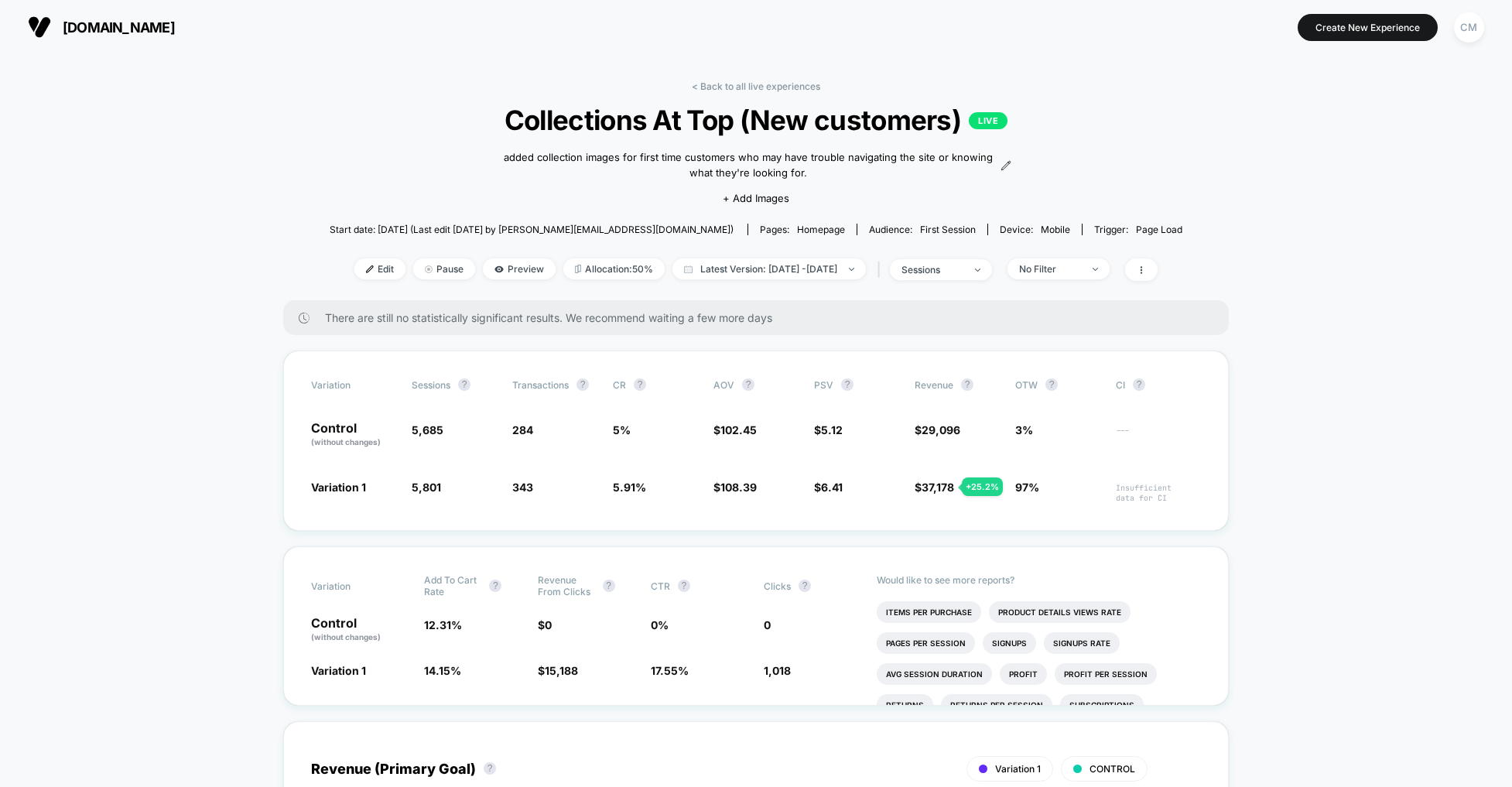
drag, startPoint x: 1329, startPoint y: 417, endPoint x: 1316, endPoint y: 399, distance: 22.2
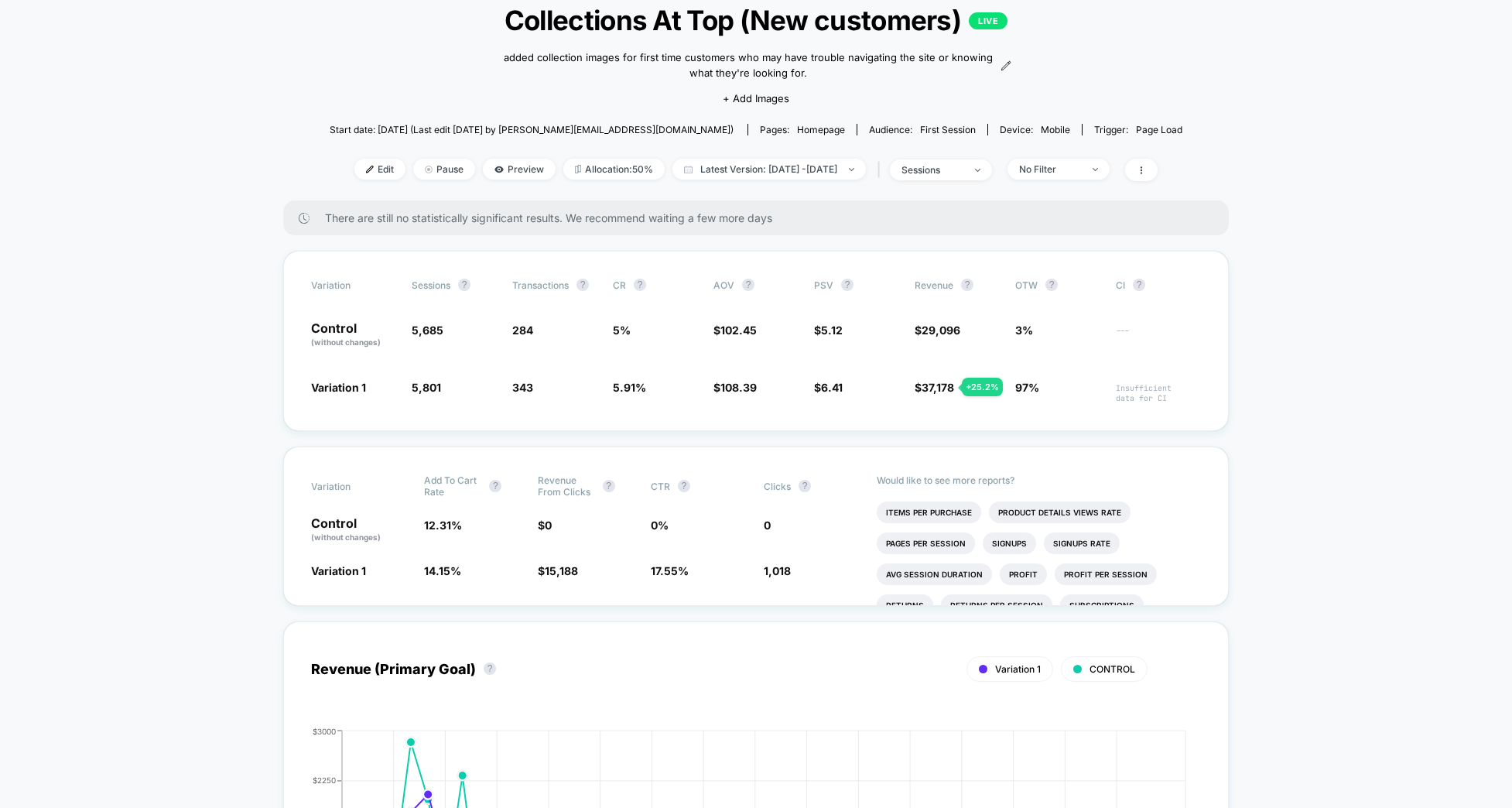
scroll to position [102, 0]
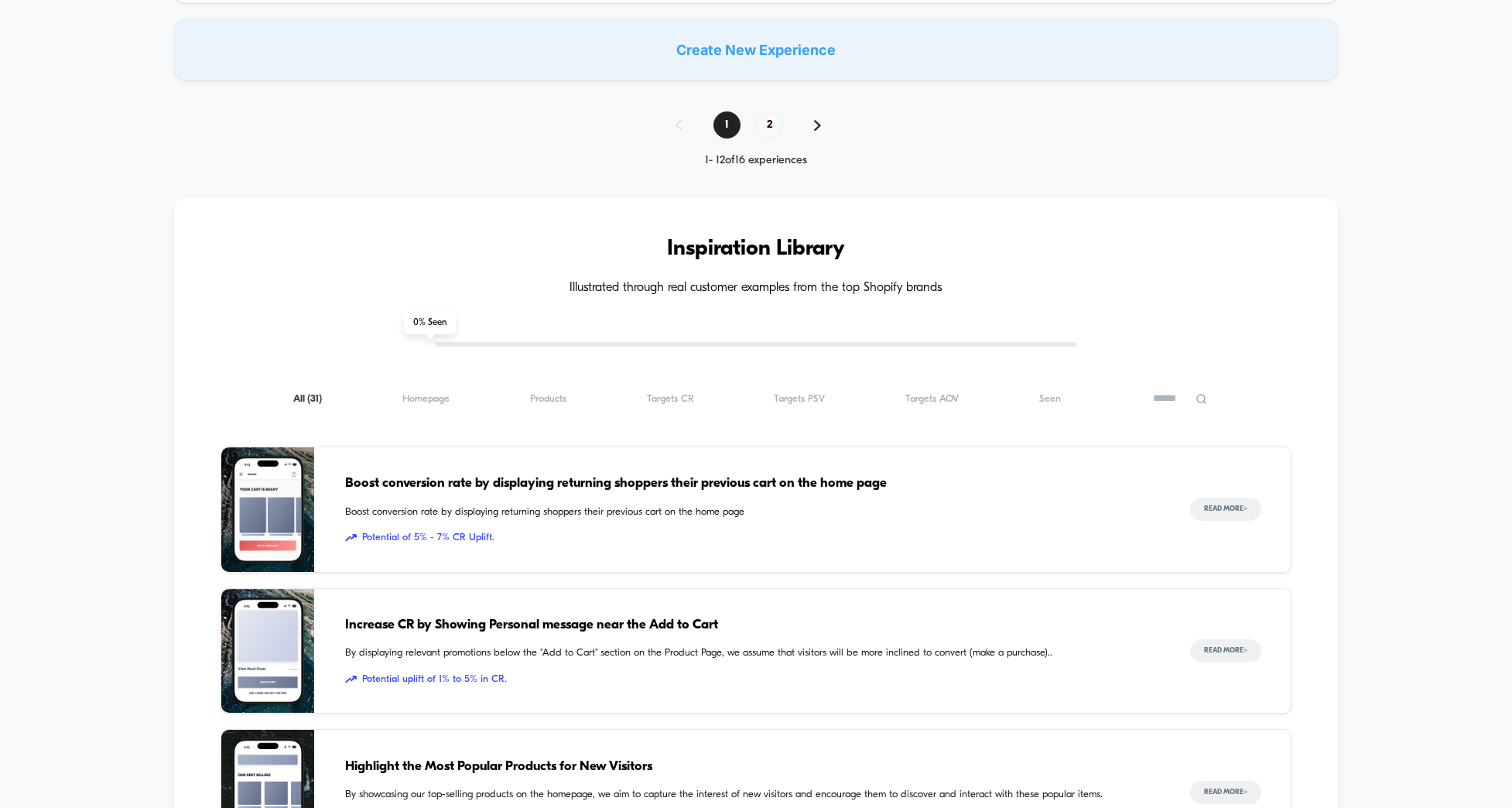
scroll to position [1076, 0]
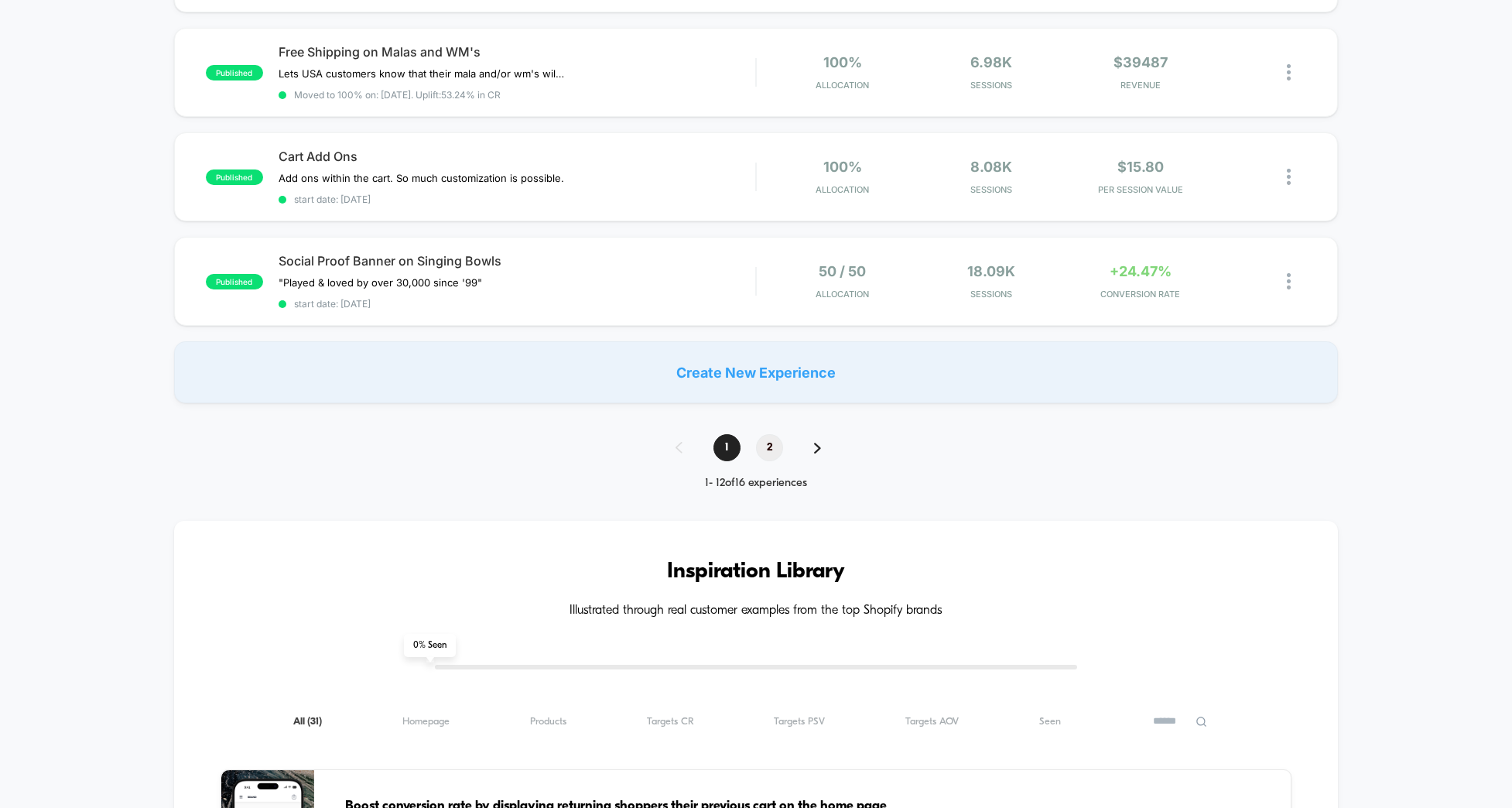
click at [773, 439] on span "2" at bounding box center [769, 448] width 27 height 27
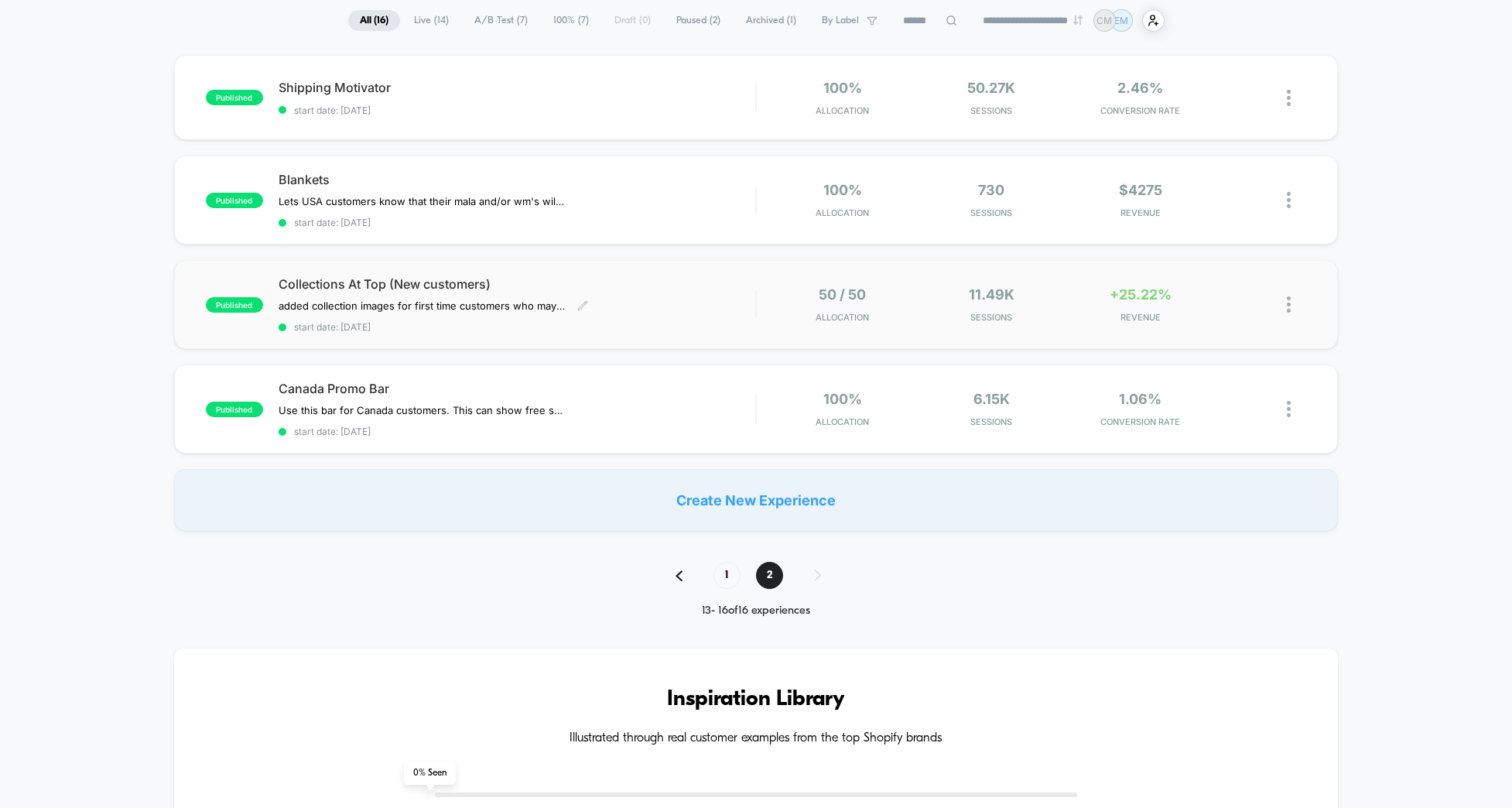
scroll to position [0, 0]
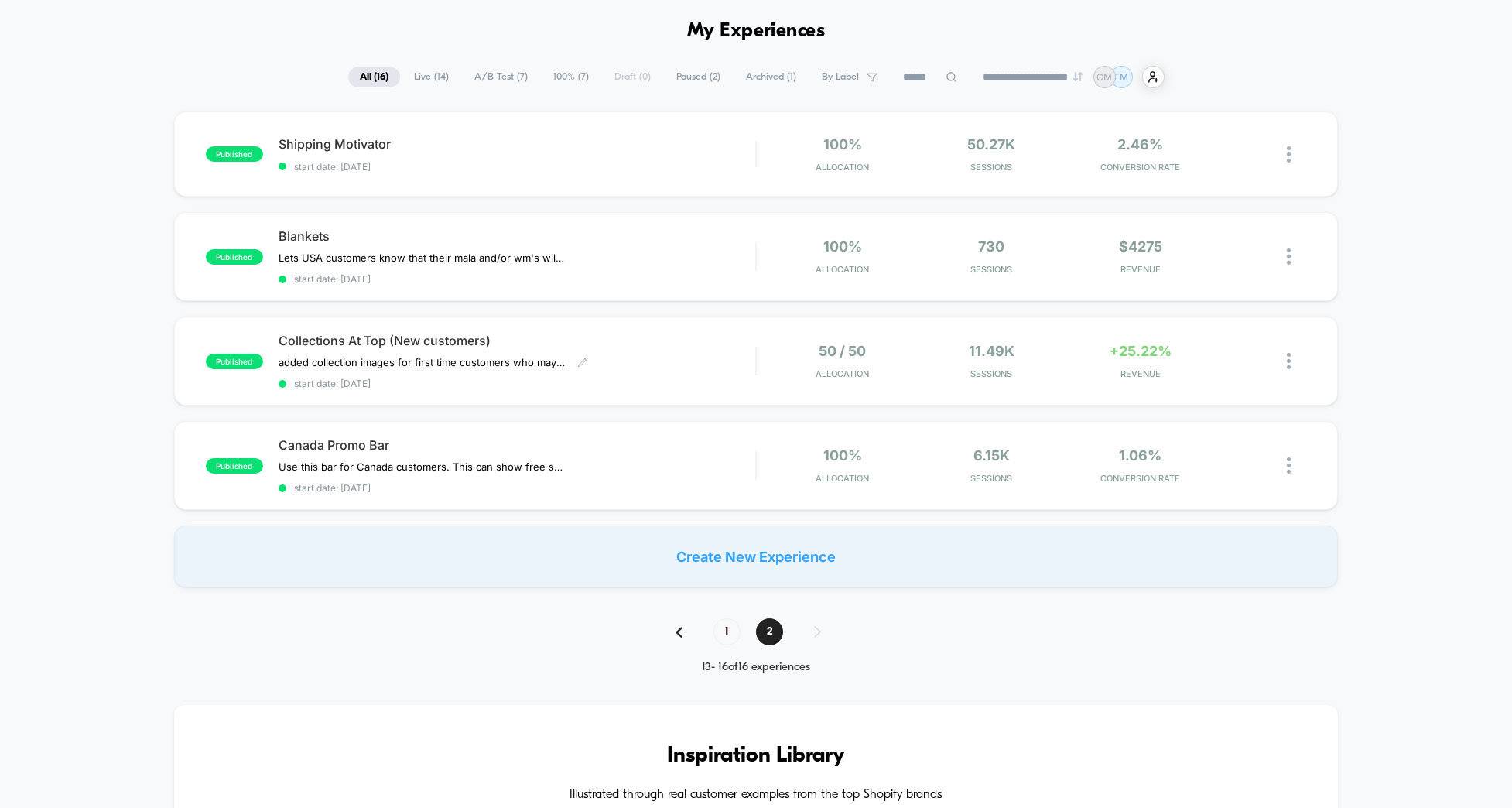
click at [698, 332] on div "Collections At Top (New customers) added collection images for first time custo…" at bounding box center [517, 360] width 477 height 56
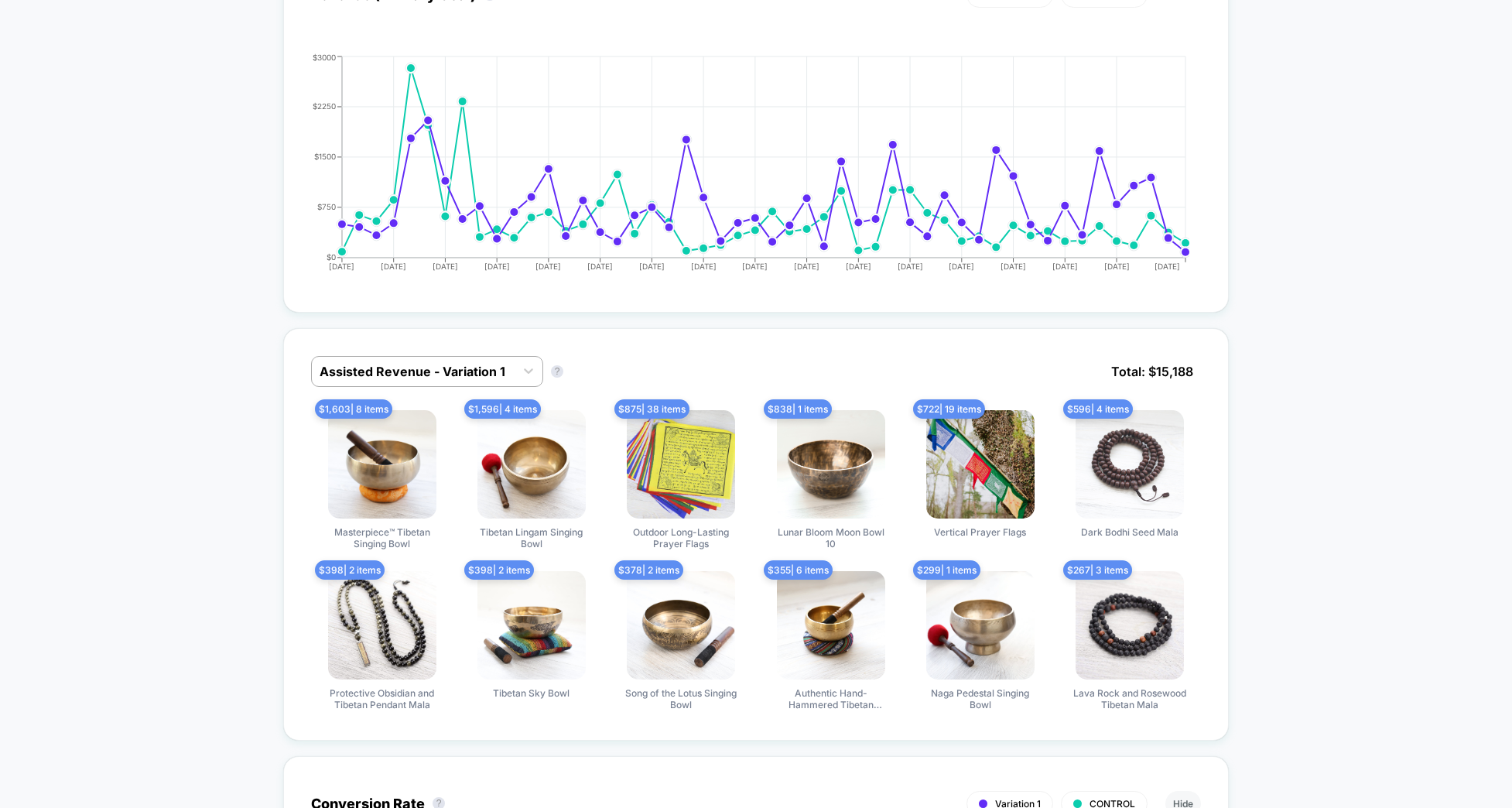
scroll to position [1005, 0]
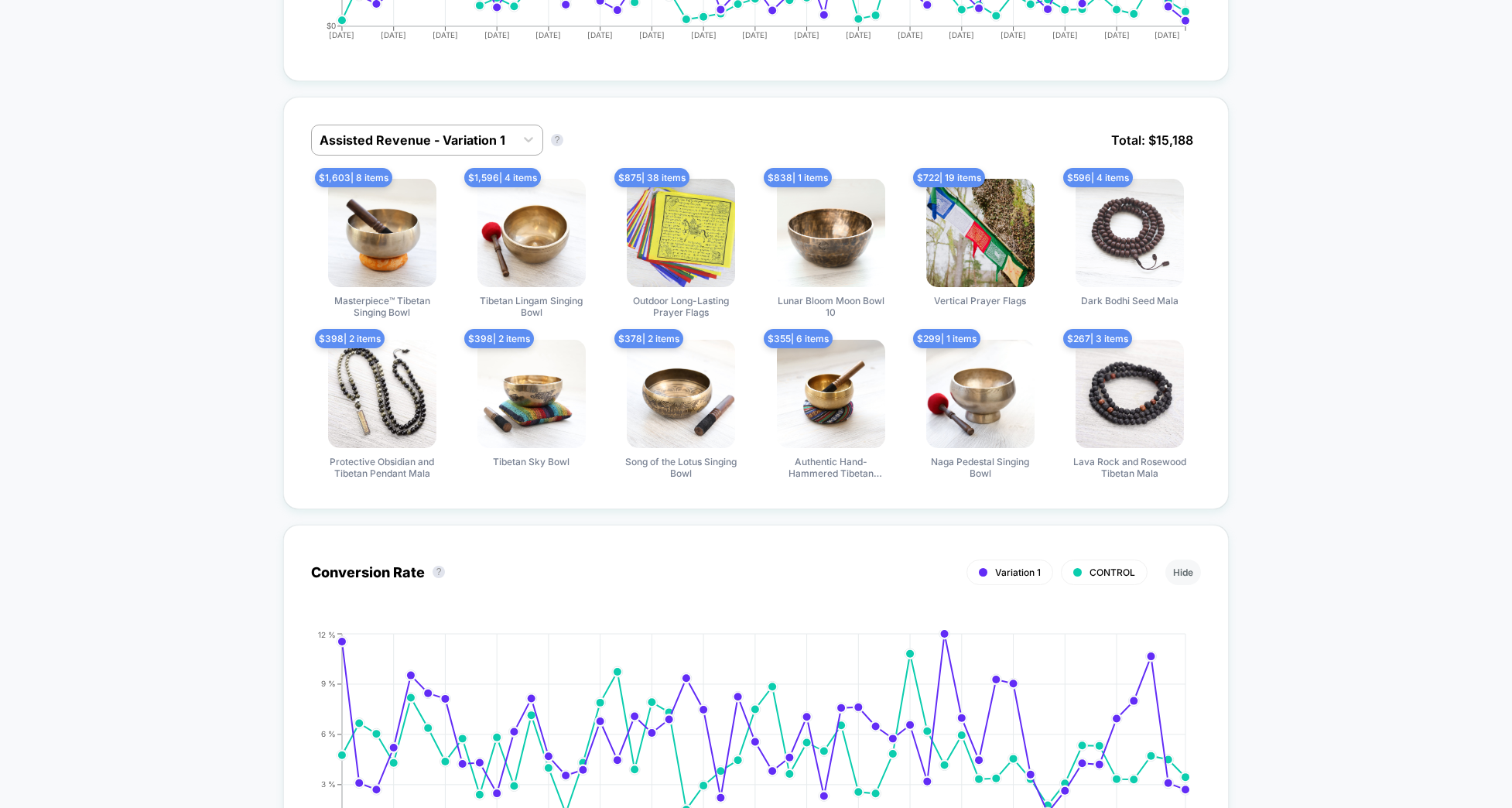
drag, startPoint x: 1291, startPoint y: 393, endPoint x: 1269, endPoint y: 391, distance: 22.1
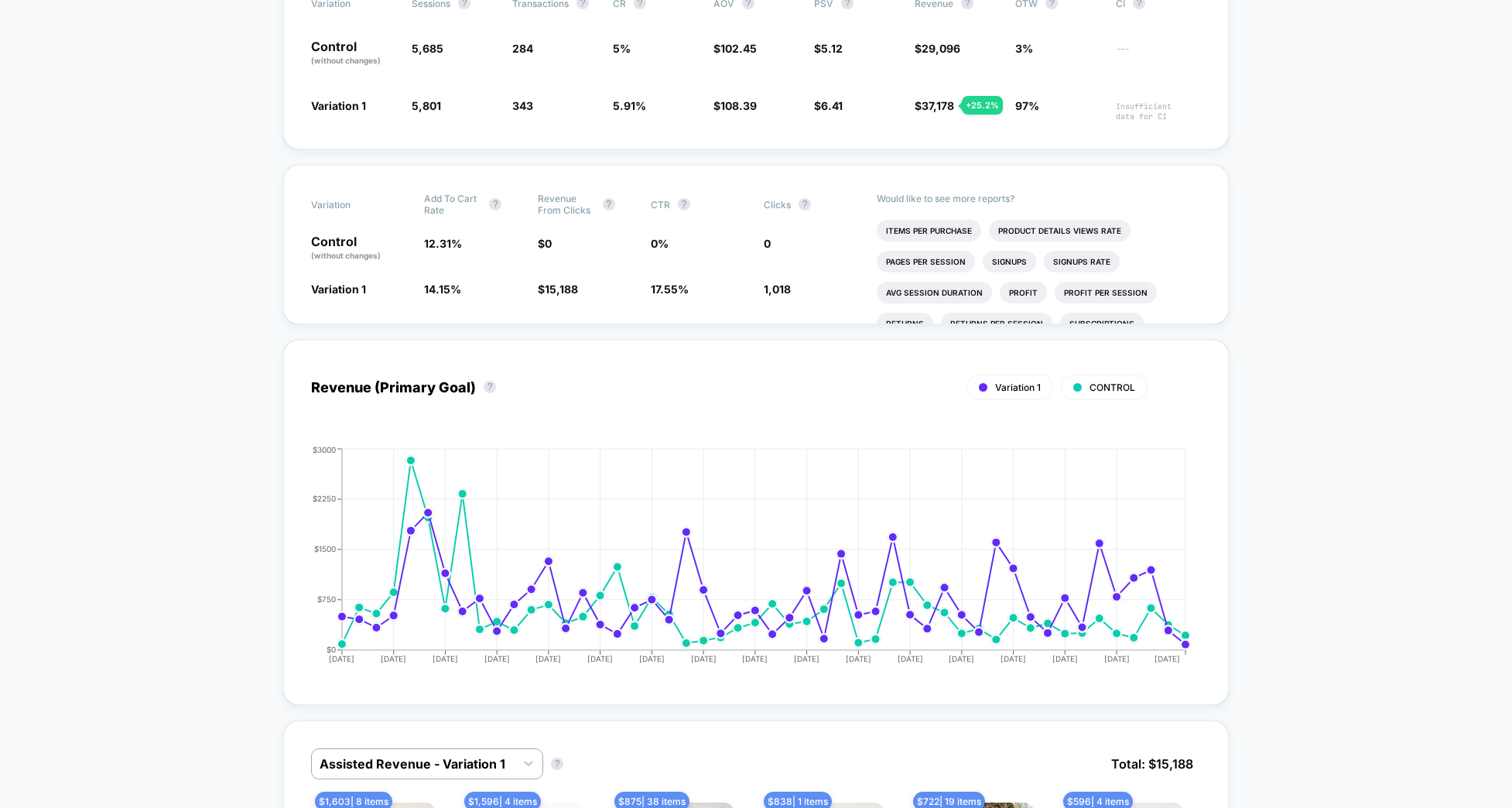
scroll to position [0, 0]
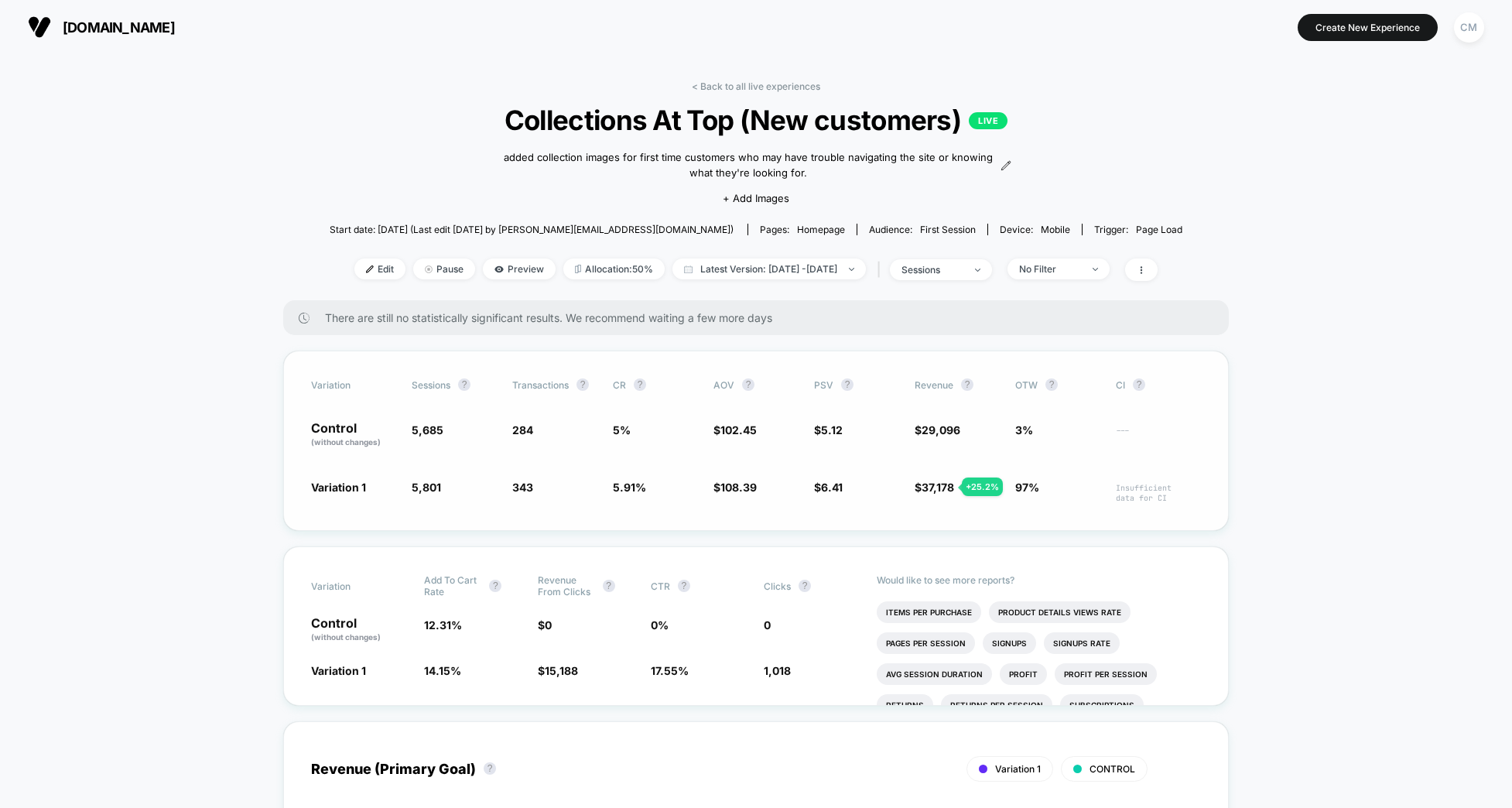
drag, startPoint x: 1265, startPoint y: 401, endPoint x: 1186, endPoint y: 396, distance: 79.2
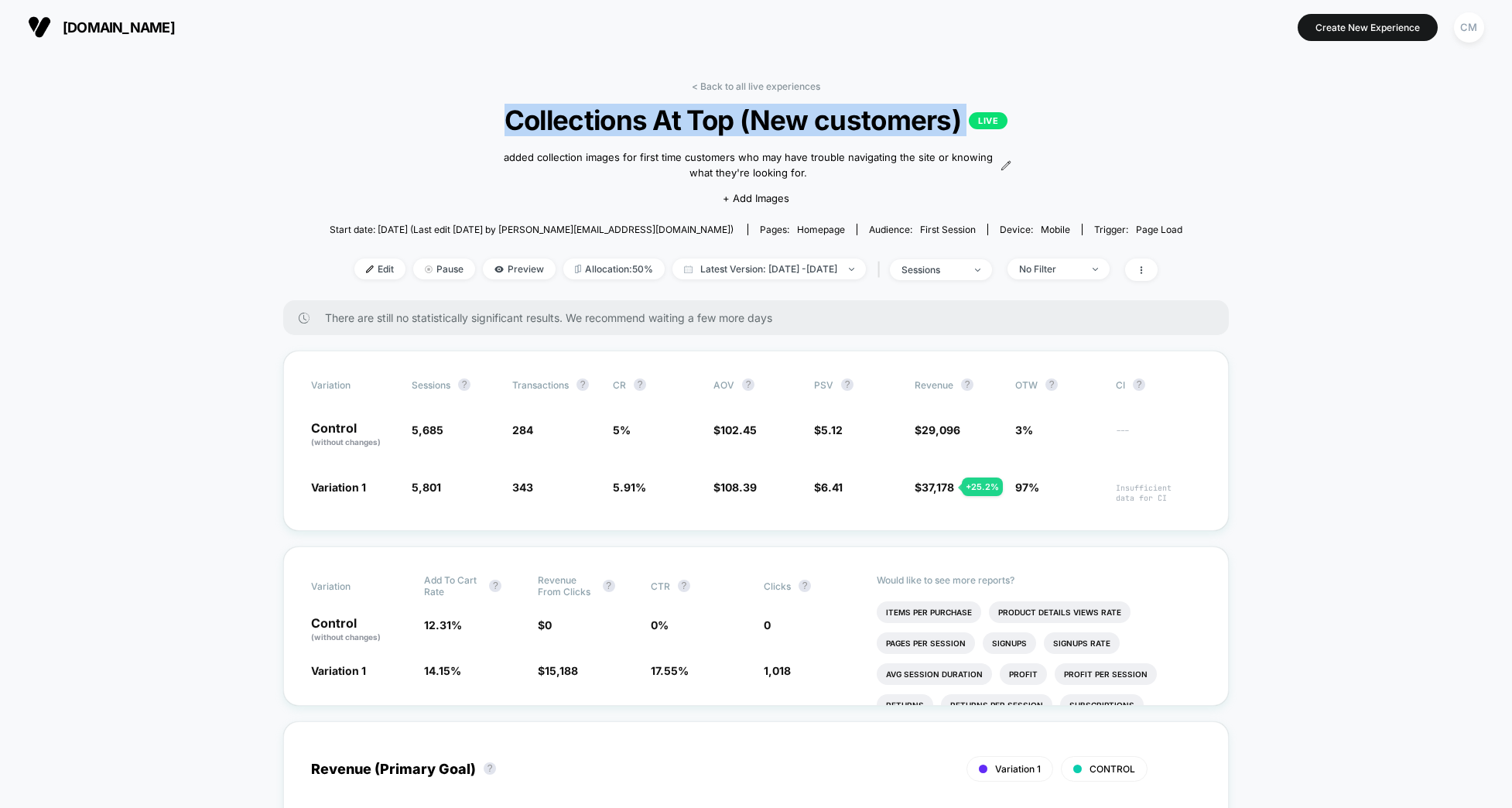
drag, startPoint x: 507, startPoint y: 117, endPoint x: 957, endPoint y: 120, distance: 450.0
click at [948, 136] on div "< Back to all live experiences Collections At Top (New customers) LIVE added co…" at bounding box center [756, 190] width 853 height 220
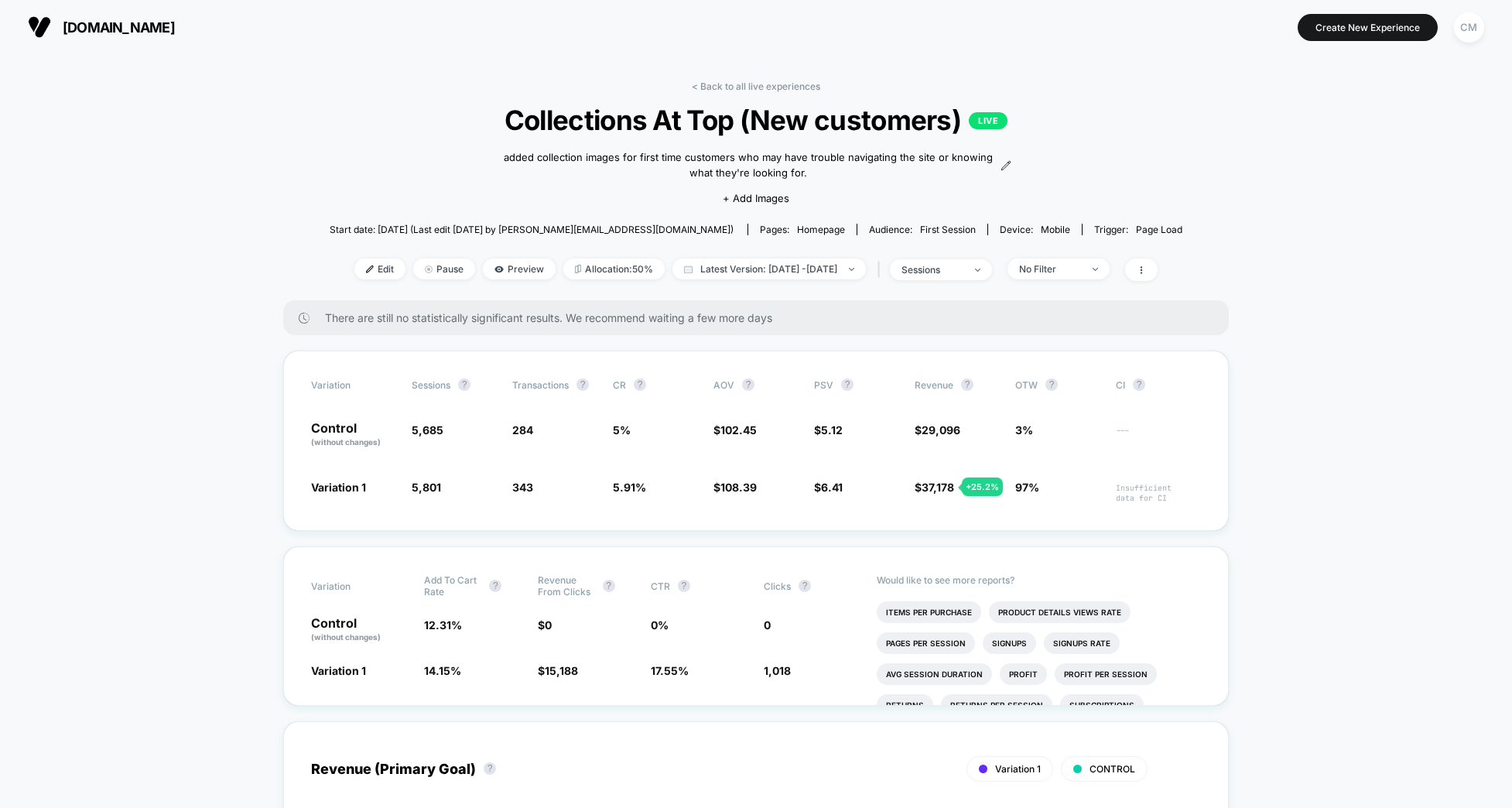
click at [958, 120] on span "Collections At Top (New customers) LIVE" at bounding box center [755, 120] width 767 height 33
drag, startPoint x: 1304, startPoint y: 335, endPoint x: 1264, endPoint y: 322, distance: 42.1
click at [579, 268] on span "Allocation: 50%" at bounding box center [614, 267] width 101 height 21
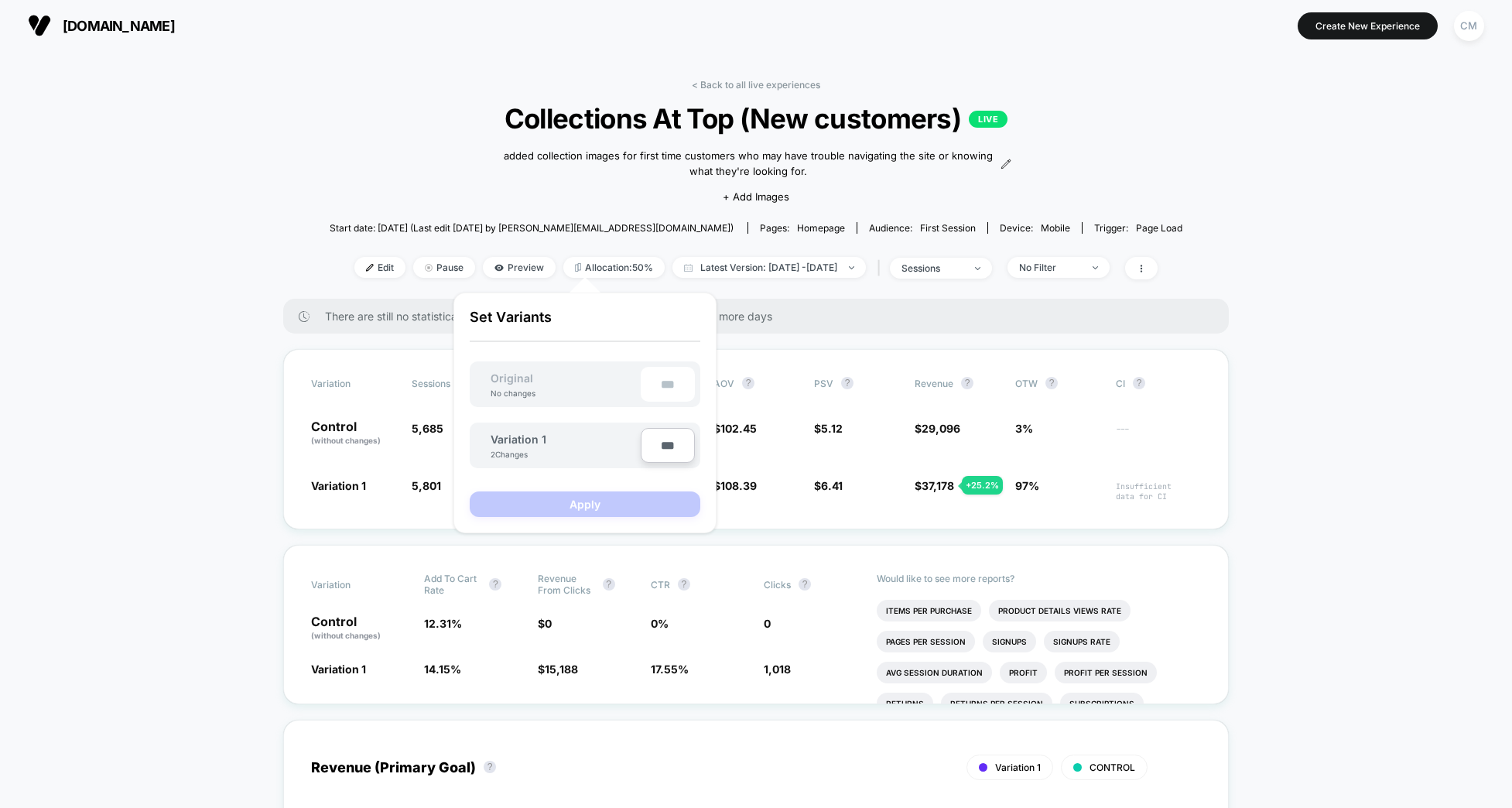
click at [664, 451] on input "***" at bounding box center [668, 444] width 54 height 35
type input "***"
type input "**"
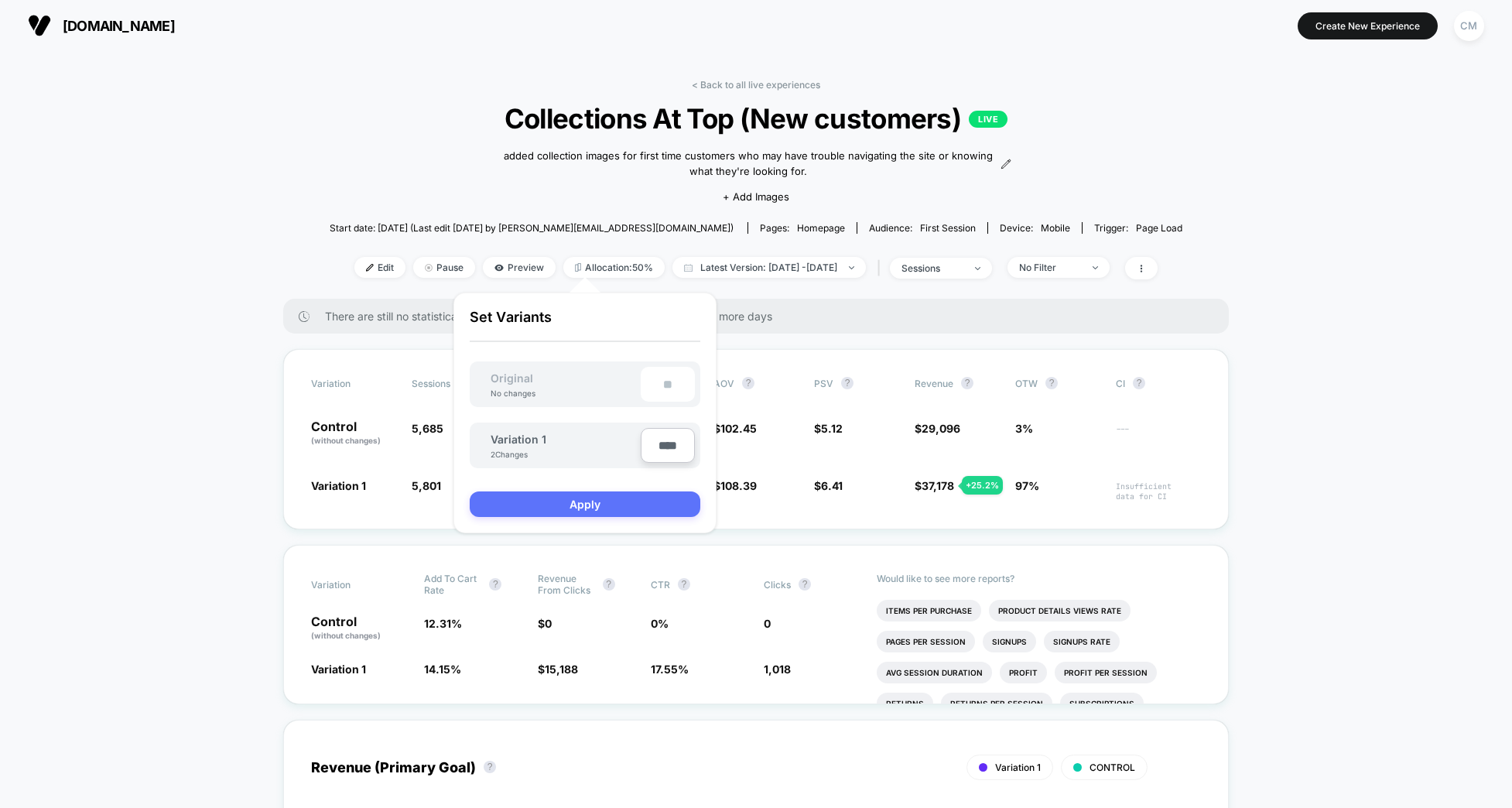
type input "****"
click at [614, 500] on button "Apply" at bounding box center [585, 504] width 231 height 25
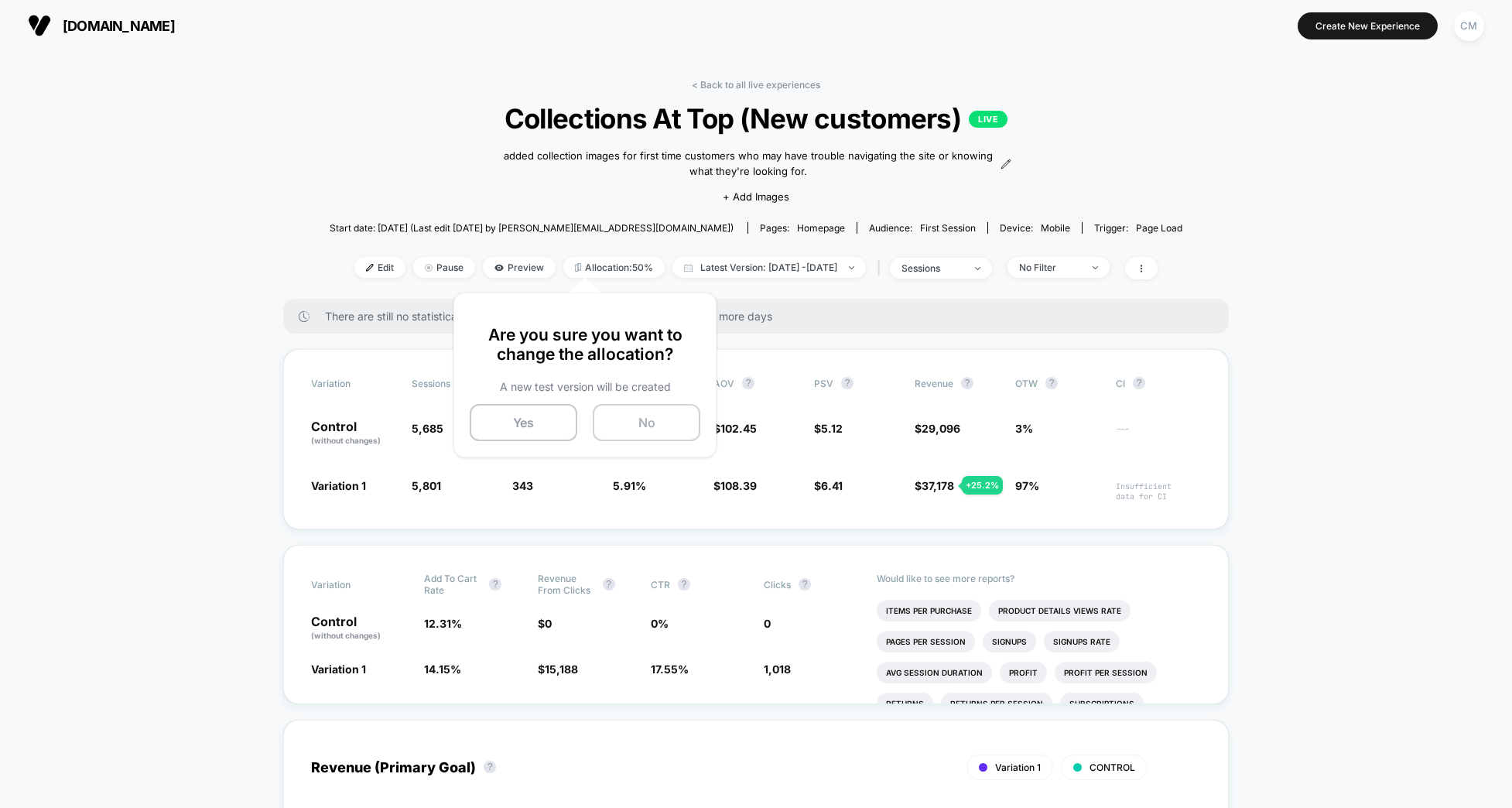
drag, startPoint x: 498, startPoint y: 416, endPoint x: 627, endPoint y: 427, distance: 129.5
click at [498, 416] on button "Yes" at bounding box center [524, 423] width 108 height 37
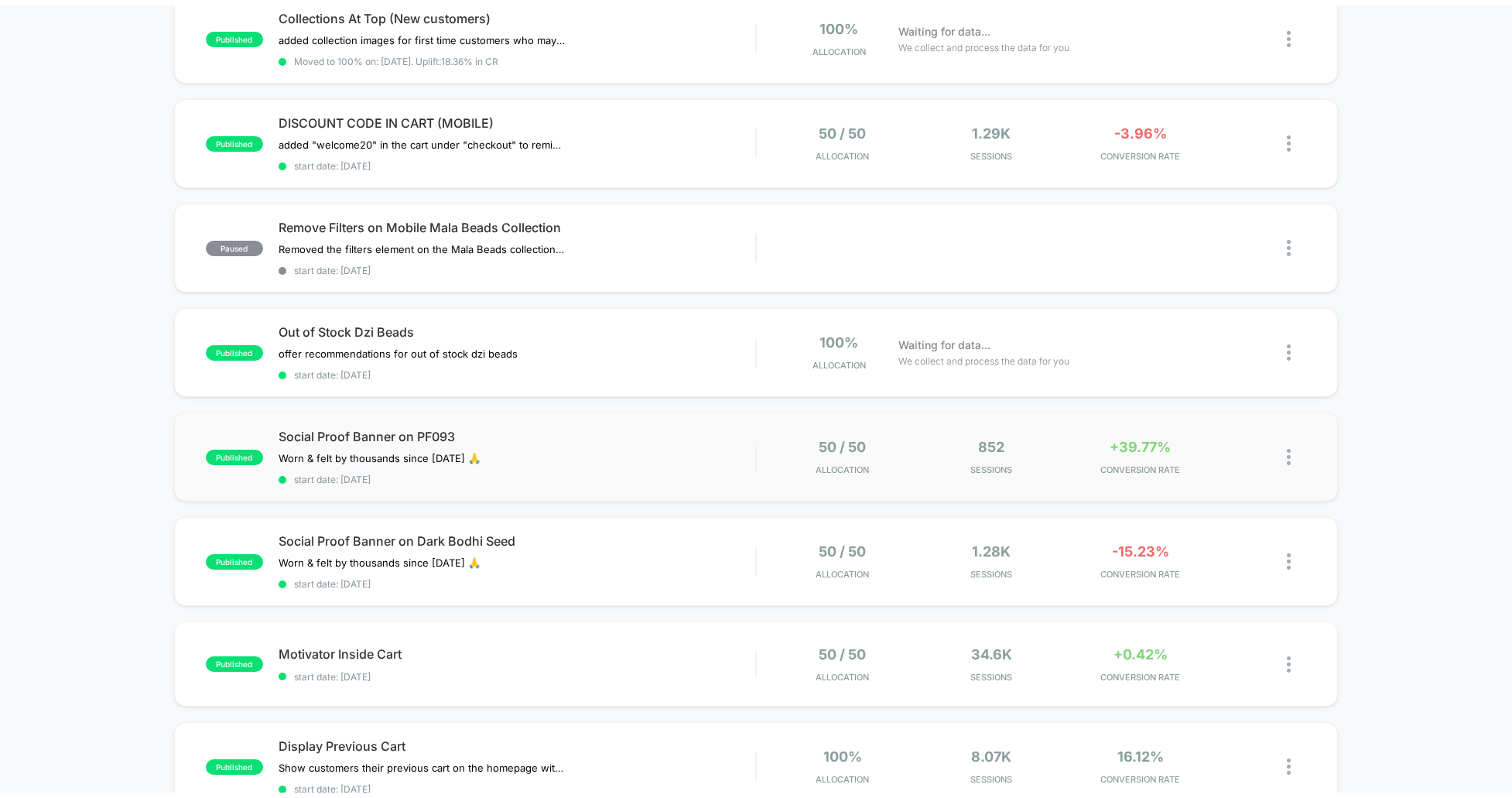
scroll to position [500, 0]
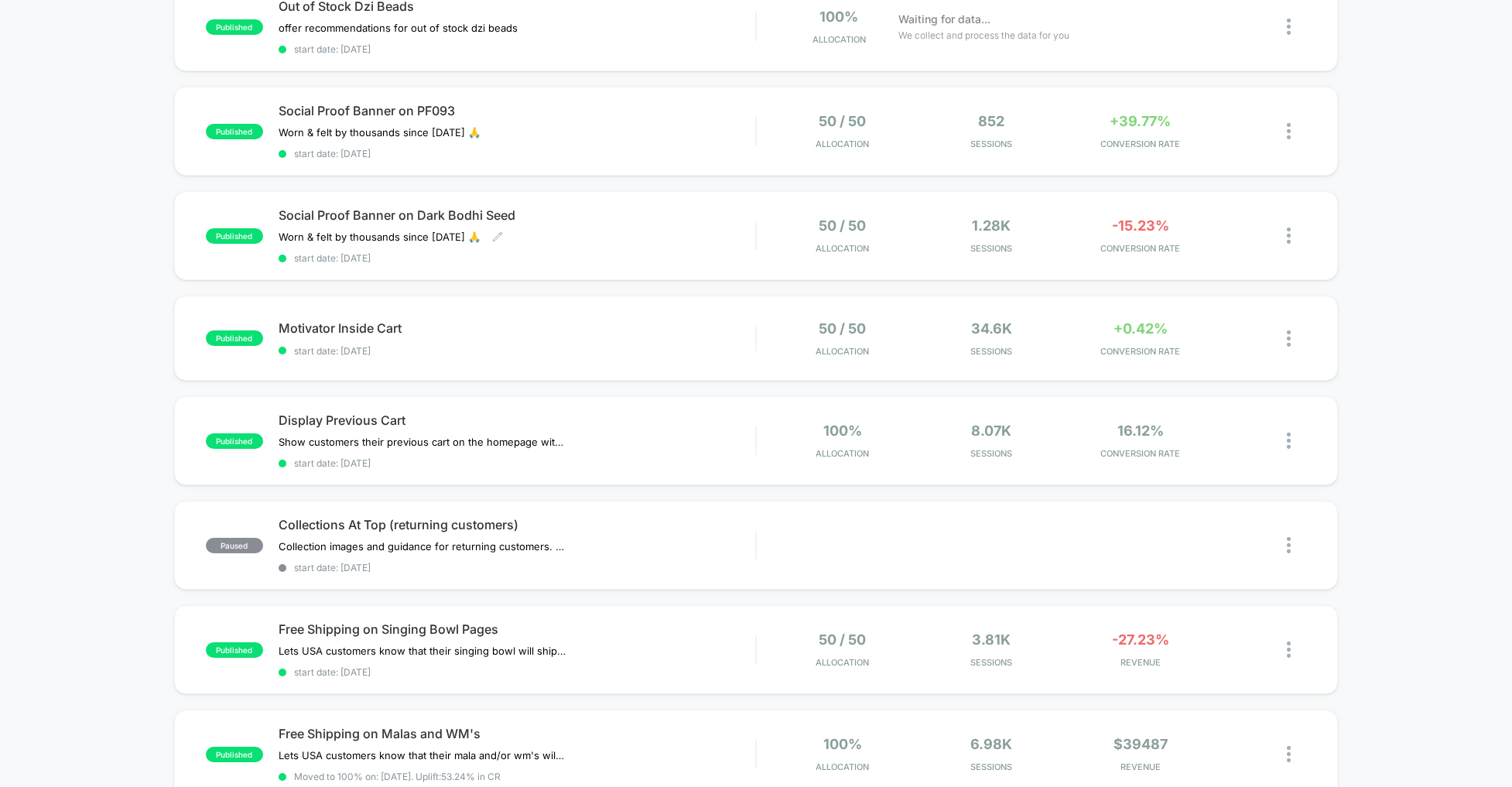
click at [658, 253] on span "start date: [DATE]" at bounding box center [517, 258] width 477 height 12
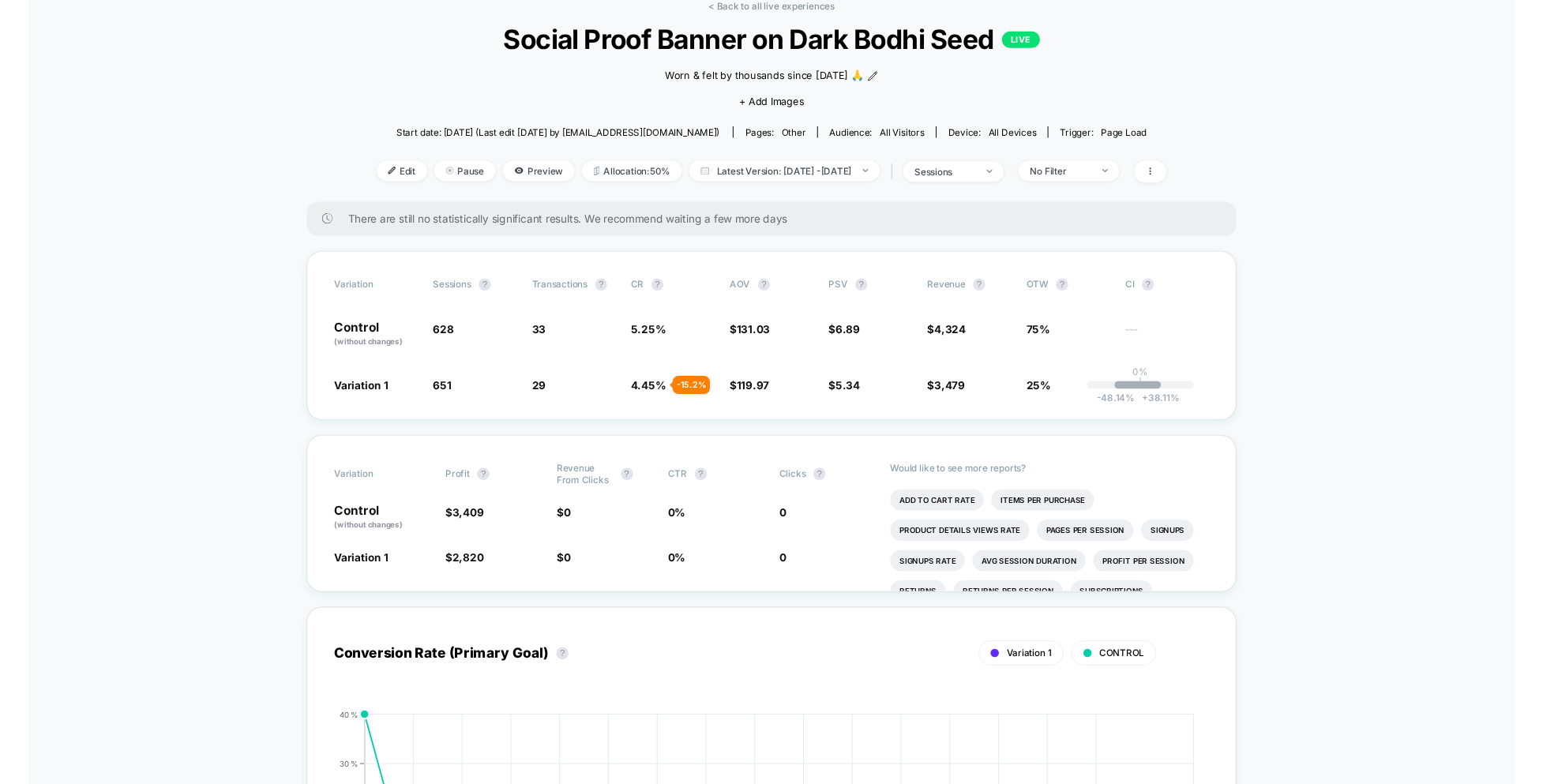
scroll to position [73, 0]
